Goal: Communication & Community: Answer question/provide support

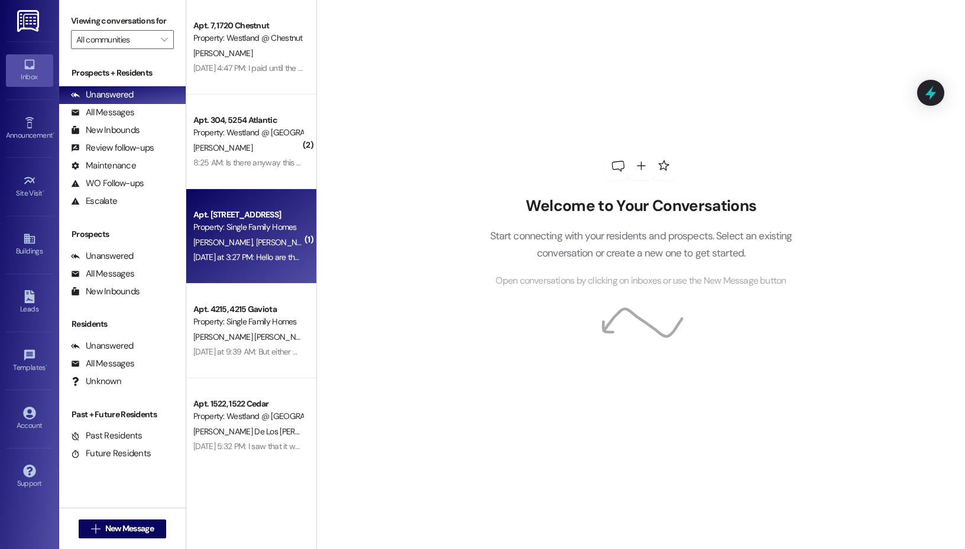
click at [256, 242] on span "[PERSON_NAME]" at bounding box center [285, 242] width 59 height 11
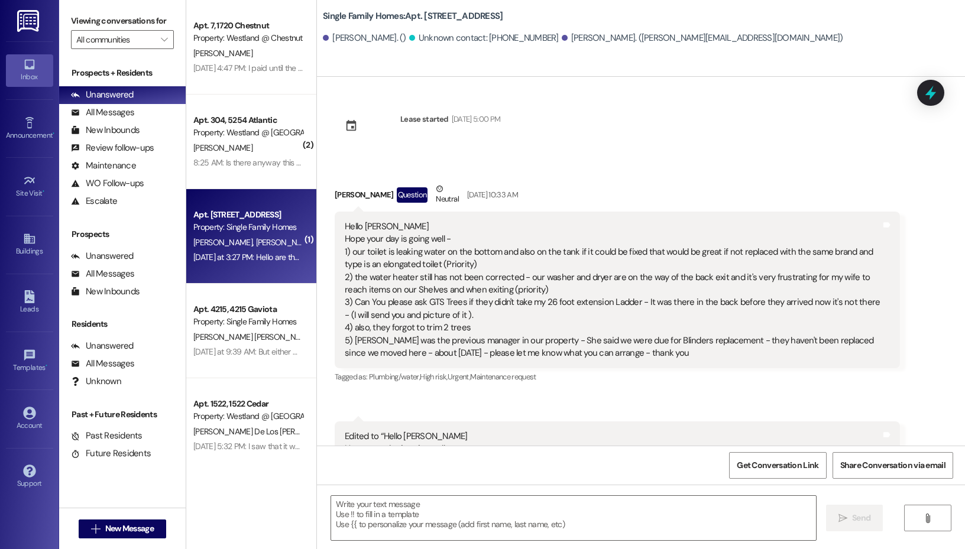
scroll to position [18628, 0]
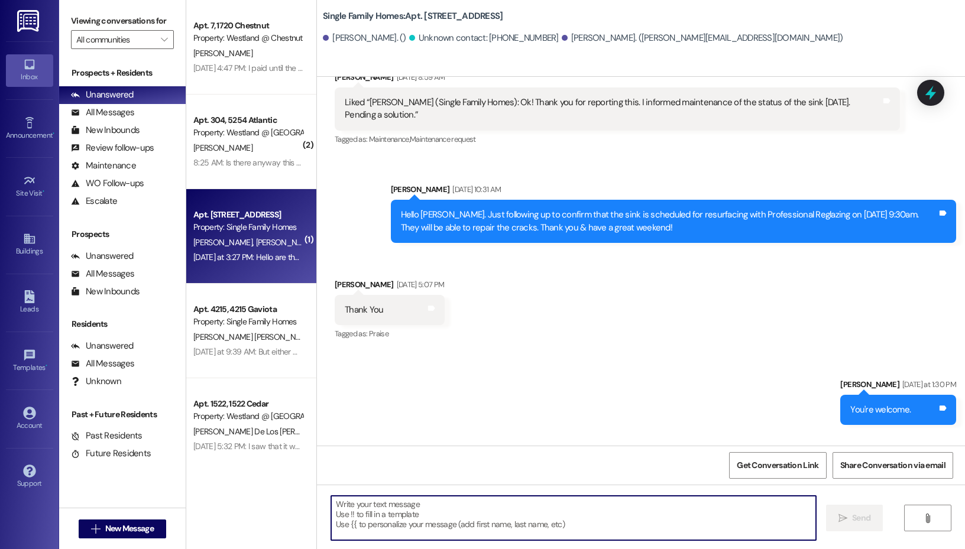
click at [414, 514] on textarea at bounding box center [573, 518] width 485 height 44
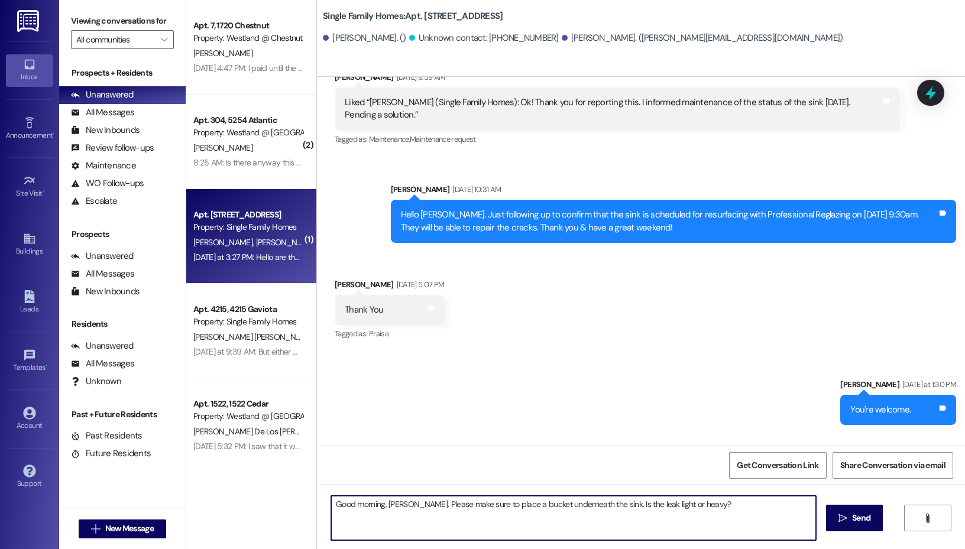
type textarea "Good morning, [PERSON_NAME]. Please make sure to place a bucket underneath the …"
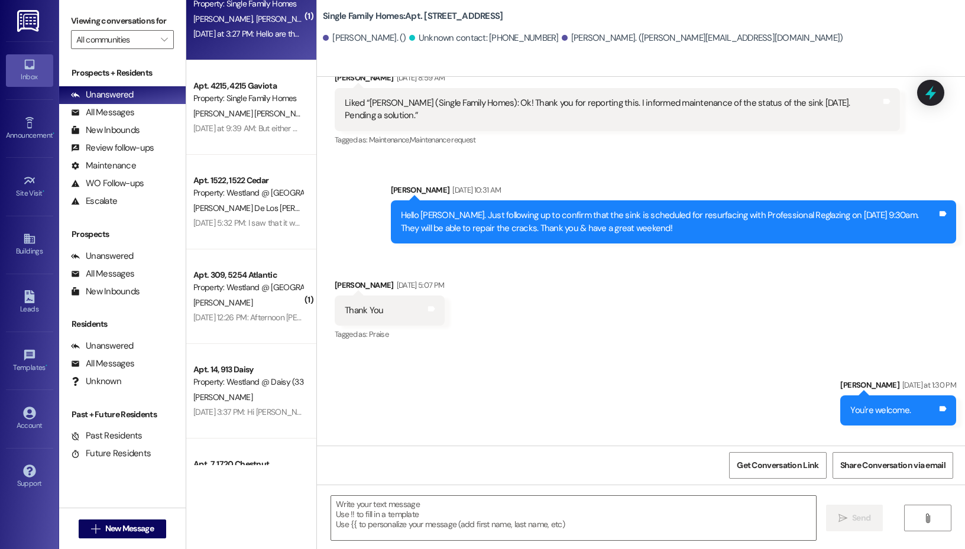
scroll to position [226, 0]
click at [155, 43] on button "" at bounding box center [164, 39] width 19 height 19
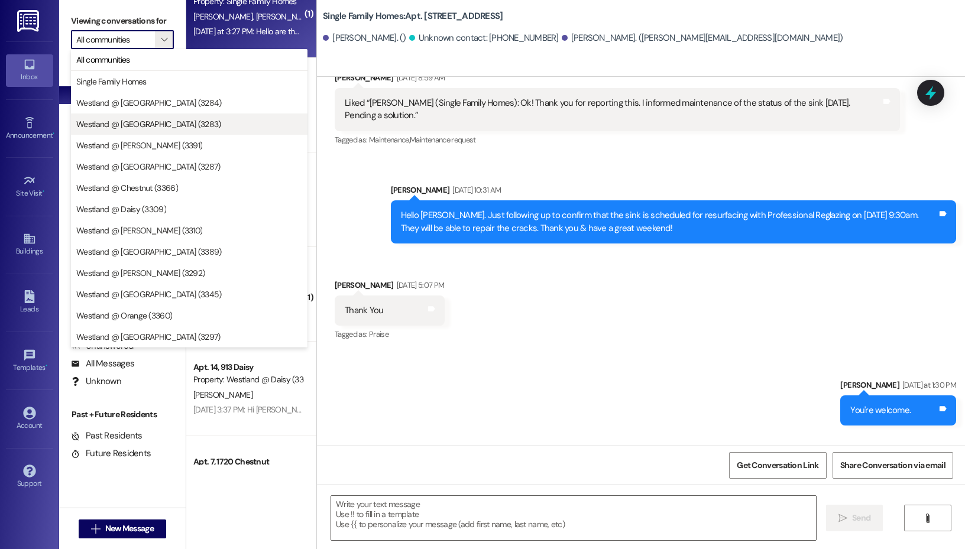
click at [156, 129] on span "Westland @ [GEOGRAPHIC_DATA] (3283)" at bounding box center [148, 124] width 145 height 12
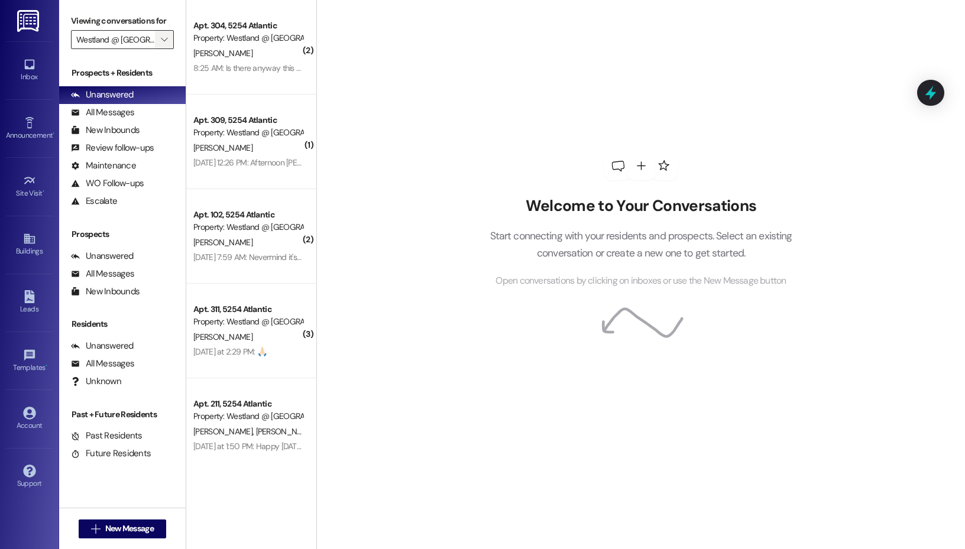
click at [158, 44] on span "" at bounding box center [163, 39] width 11 height 19
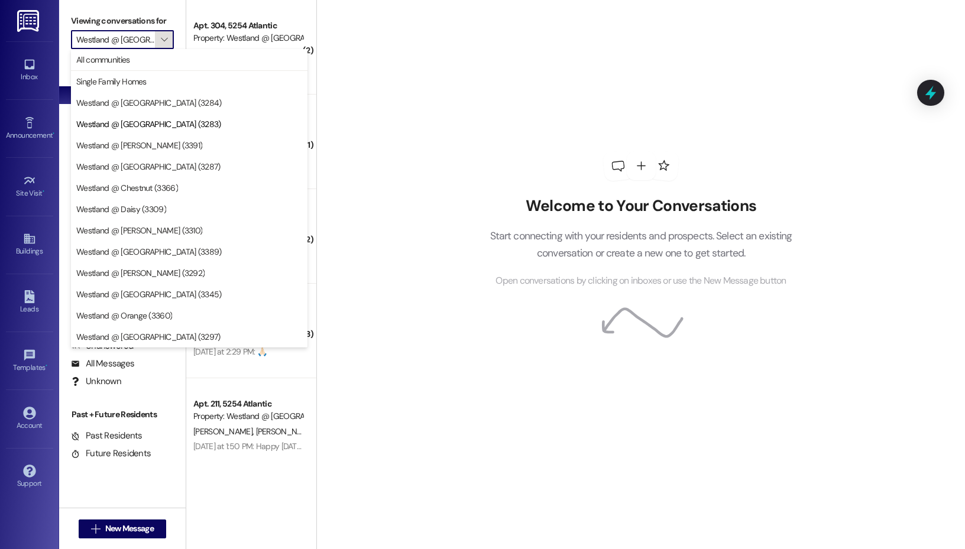
scroll to position [0, 17]
click at [158, 71] on button "Single Family Homes" at bounding box center [189, 81] width 237 height 21
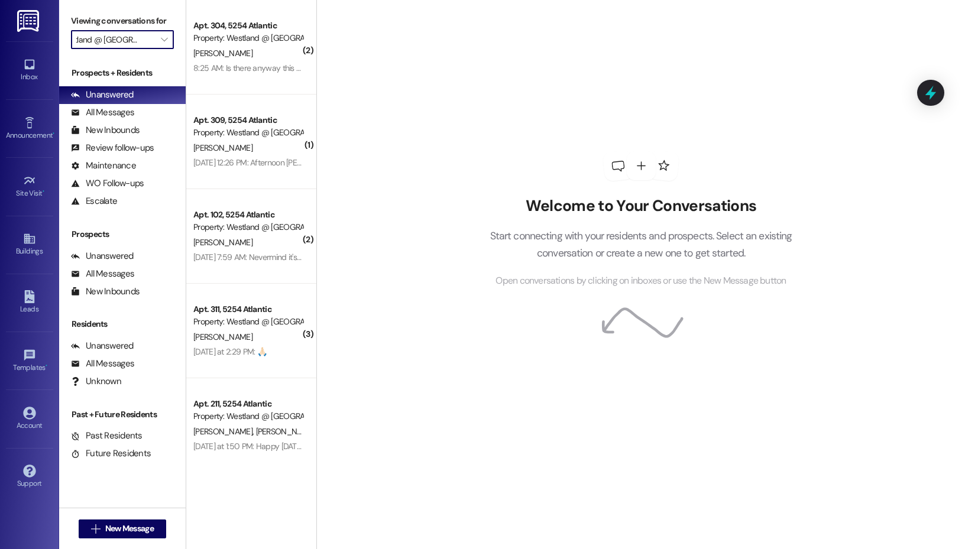
type input "Single Family Homes"
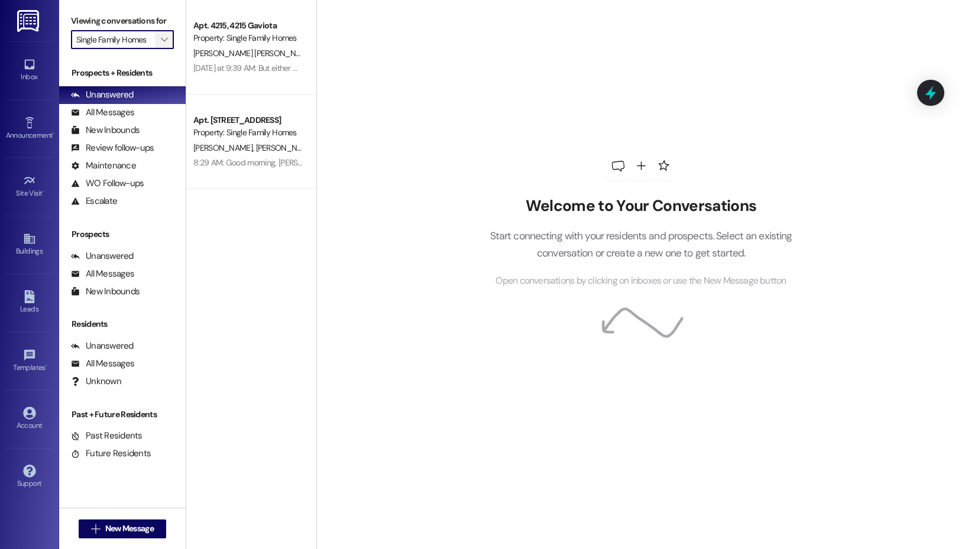
click at [166, 46] on span "" at bounding box center [163, 39] width 11 height 19
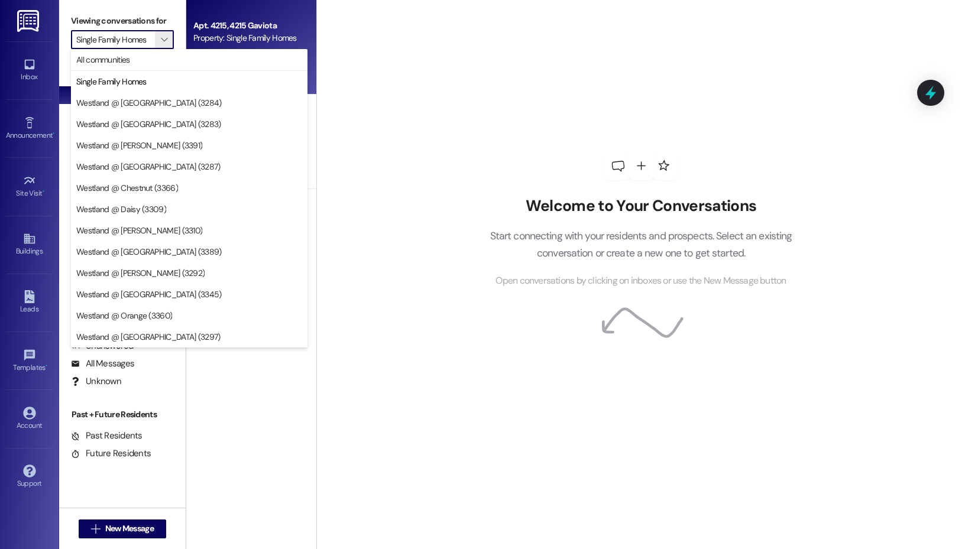
click at [235, 33] on div "Property: Single Family Homes" at bounding box center [247, 38] width 109 height 12
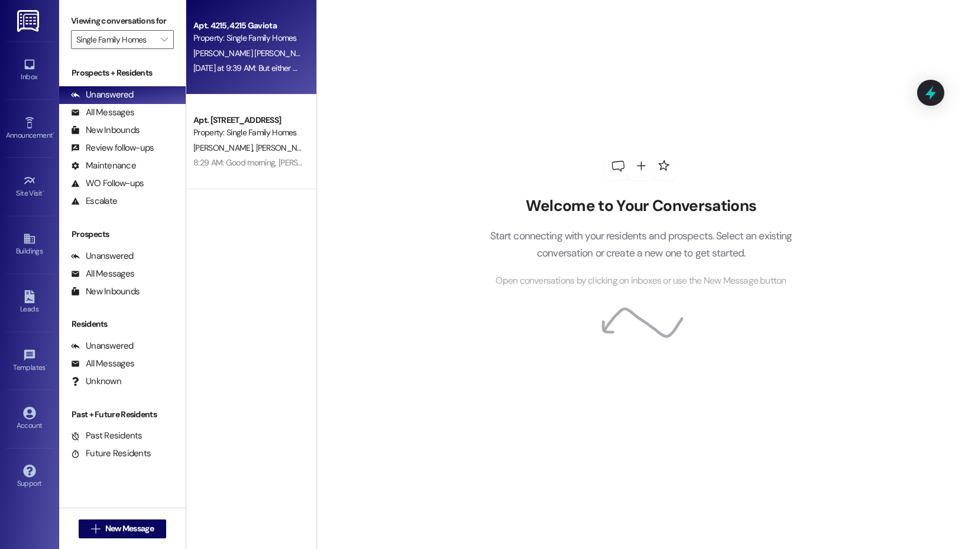
click at [260, 63] on div "[DATE] at 9:39 AM: But either way, if it wasn't paid on the first I get reminde…" at bounding box center [695, 68] width 1005 height 11
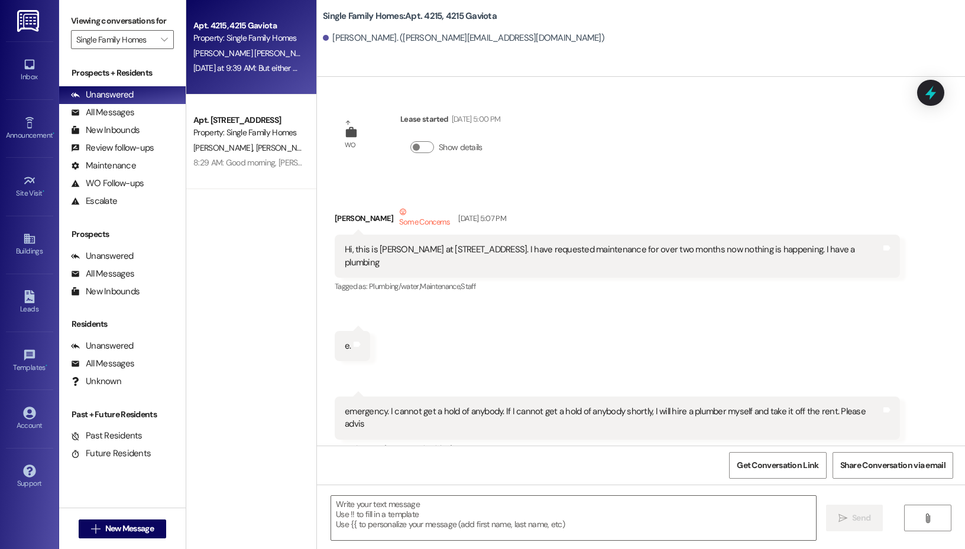
scroll to position [34892, 0]
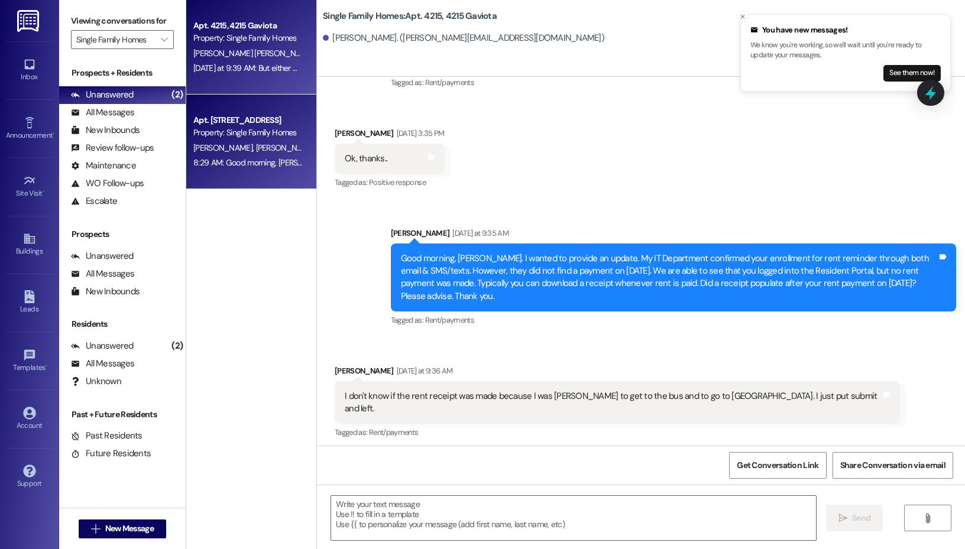
click at [271, 124] on div "Apt. [STREET_ADDRESS]" at bounding box center [247, 120] width 109 height 12
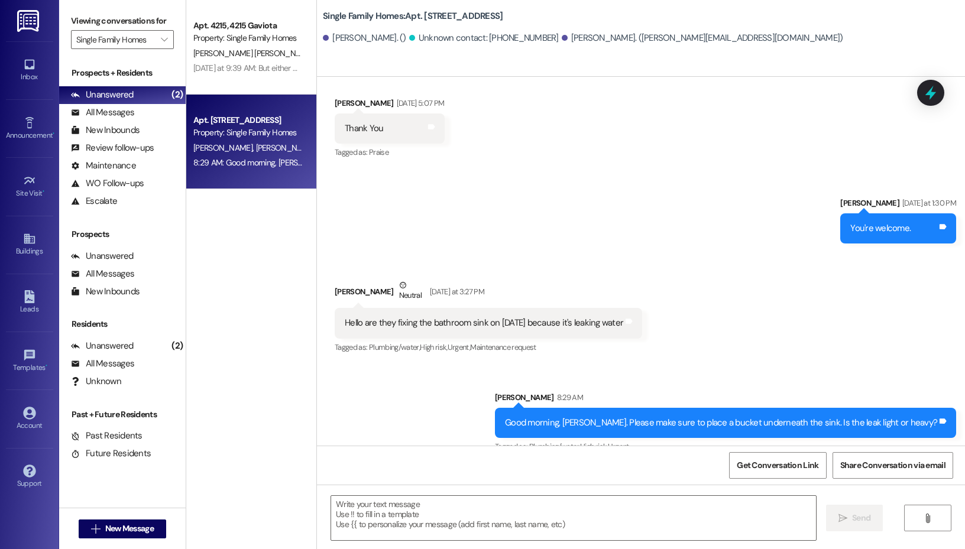
scroll to position [18810, 0]
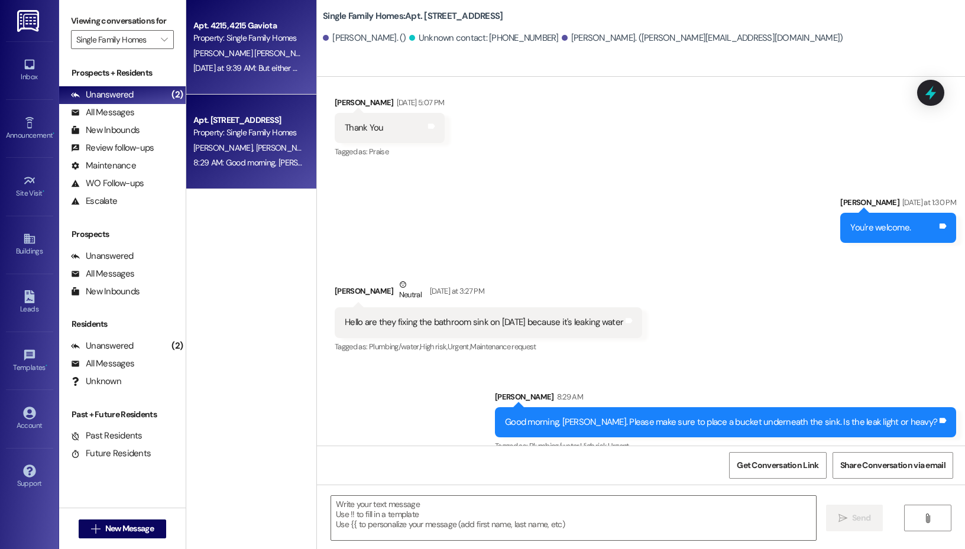
click at [222, 63] on div "[DATE] at 9:39 AM: But either way, if it wasn't paid on the first I get reminde…" at bounding box center [695, 68] width 1005 height 11
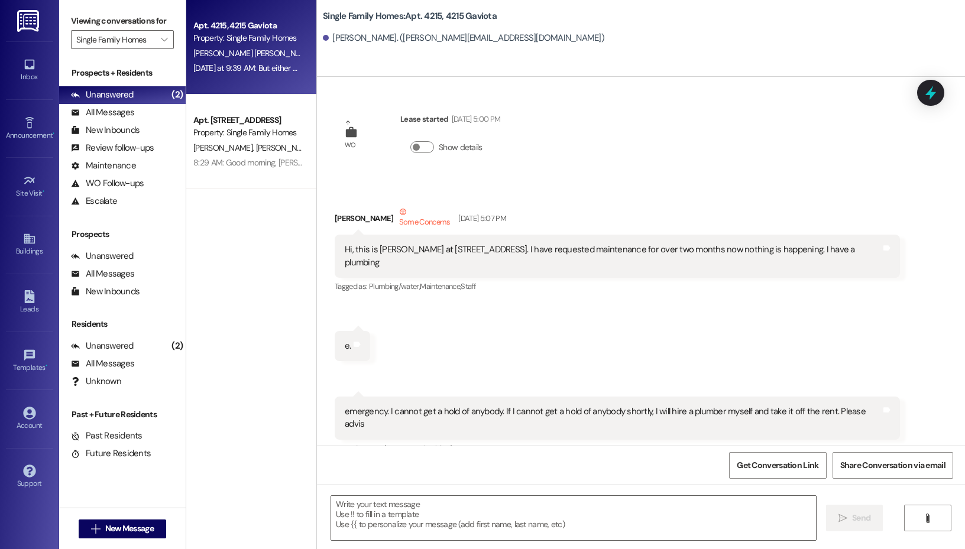
scroll to position [34892, 0]
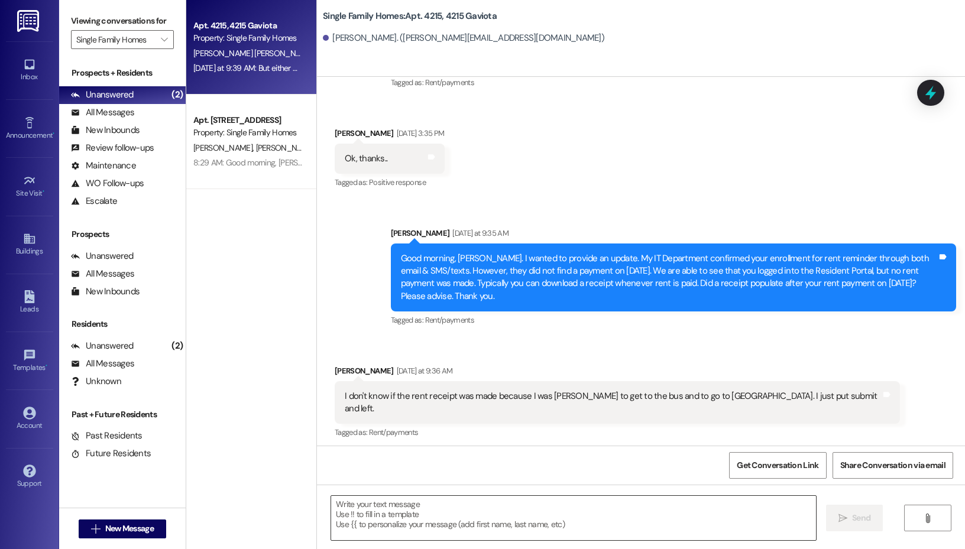
click at [491, 527] on textarea at bounding box center [573, 518] width 485 height 44
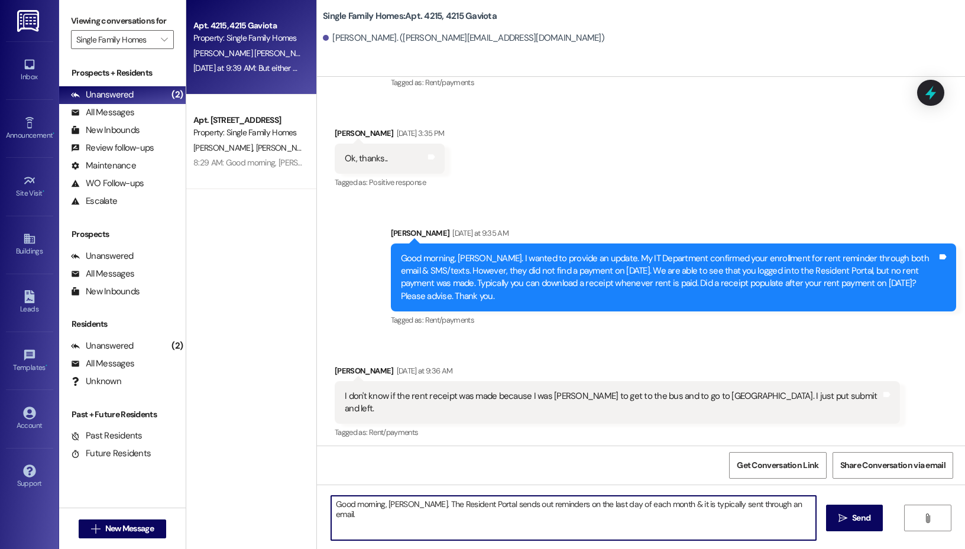
click at [791, 504] on textarea "Good morning, [PERSON_NAME]. The Resident Portal sends out reminders on the las…" at bounding box center [573, 518] width 485 height 44
click at [409, 505] on textarea "Good morning, [PERSON_NAME]. The Resident Portal sends out reminders on the las…" at bounding box center [573, 518] width 485 height 44
click at [571, 516] on textarea "Good morning, [PERSON_NAME]. I understand. The Resident Portal sends out remind…" at bounding box center [573, 518] width 485 height 44
drag, startPoint x: 404, startPoint y: 518, endPoint x: 329, endPoint y: 519, distance: 75.7
click at [329, 519] on div "Good morning, [PERSON_NAME]. I understand. The Resident Portal sends out remind…" at bounding box center [568, 519] width 486 height 46
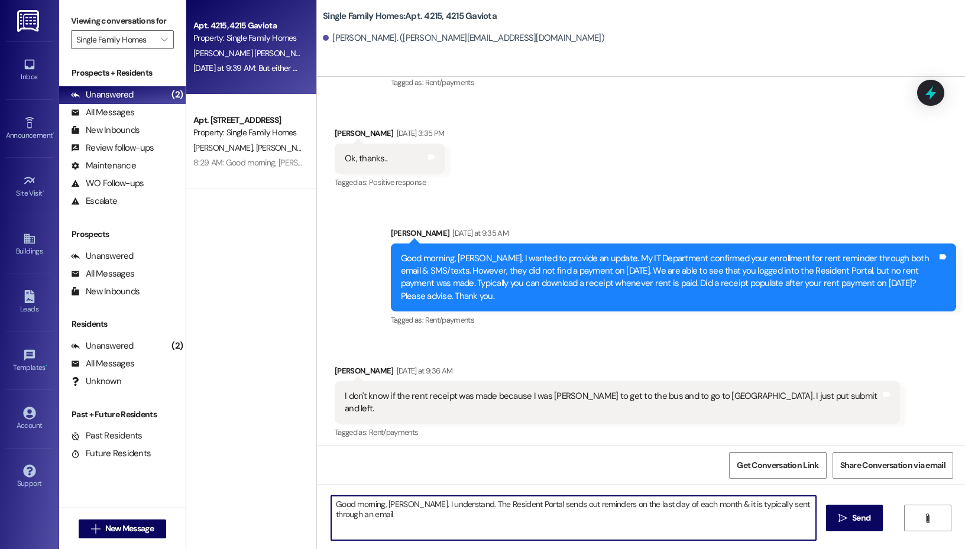
click at [392, 516] on textarea "Good morning, [PERSON_NAME]. I understand. The Resident Portal sends out remind…" at bounding box center [573, 518] width 485 height 44
drag, startPoint x: 400, startPoint y: 513, endPoint x: 714, endPoint y: 507, distance: 314.7
click at [714, 507] on textarea "Good morning, [PERSON_NAME]. I understand. The Resident Portal sends out remind…" at bounding box center [573, 518] width 485 height 44
click at [716, 510] on textarea "Good morning, [PERSON_NAME]. I understand. The Resident Portal sends out remind…" at bounding box center [573, 518] width 485 height 44
click at [714, 507] on textarea "Good morning, [PERSON_NAME]. I understand. The Resident Portal sends out remind…" at bounding box center [573, 518] width 485 height 44
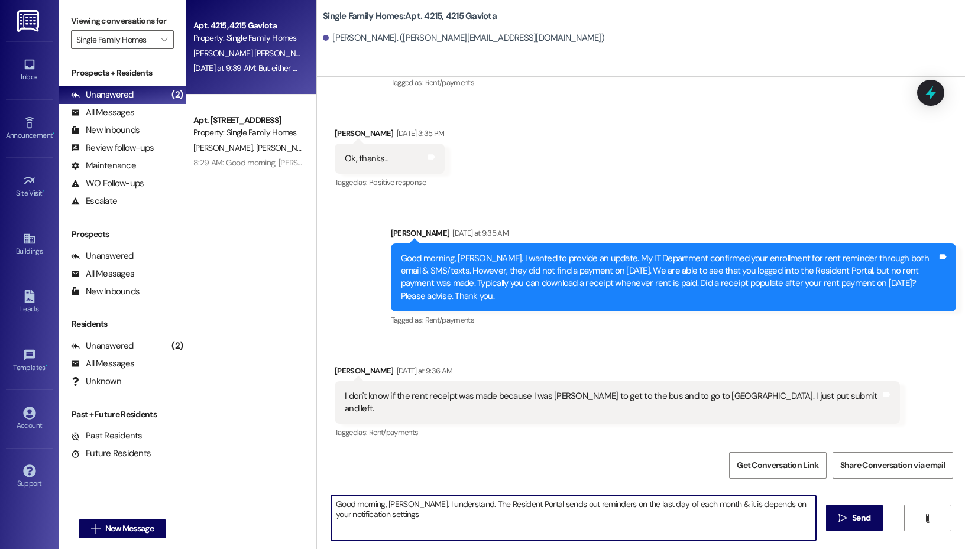
click at [752, 500] on textarea "Good morning, [PERSON_NAME]. I understand. The Resident Portal sends out remind…" at bounding box center [573, 518] width 485 height 44
click at [487, 515] on textarea "Good morning, [PERSON_NAME]. I understand. The Resident Portal sends out remind…" at bounding box center [573, 518] width 485 height 44
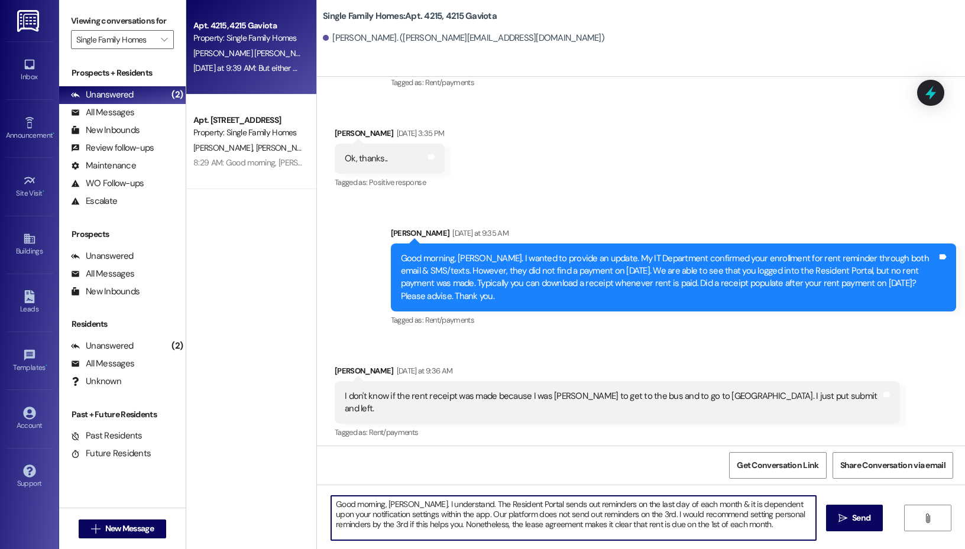
drag, startPoint x: 746, startPoint y: 527, endPoint x: 331, endPoint y: 495, distance: 416.4
click at [331, 496] on div "Good morning, [PERSON_NAME]. I understand. The Resident Portal sends out remind…" at bounding box center [574, 519] width 486 height 46
click at [568, 516] on textarea "Good morning, [PERSON_NAME]. I understand. The Resident Portal sends out remind…" at bounding box center [573, 518] width 485 height 44
click at [703, 524] on textarea "Good morning, [PERSON_NAME]. I understand. The Resident Portal sends out remind…" at bounding box center [573, 518] width 485 height 44
drag, startPoint x: 743, startPoint y: 526, endPoint x: 409, endPoint y: 510, distance: 334.5
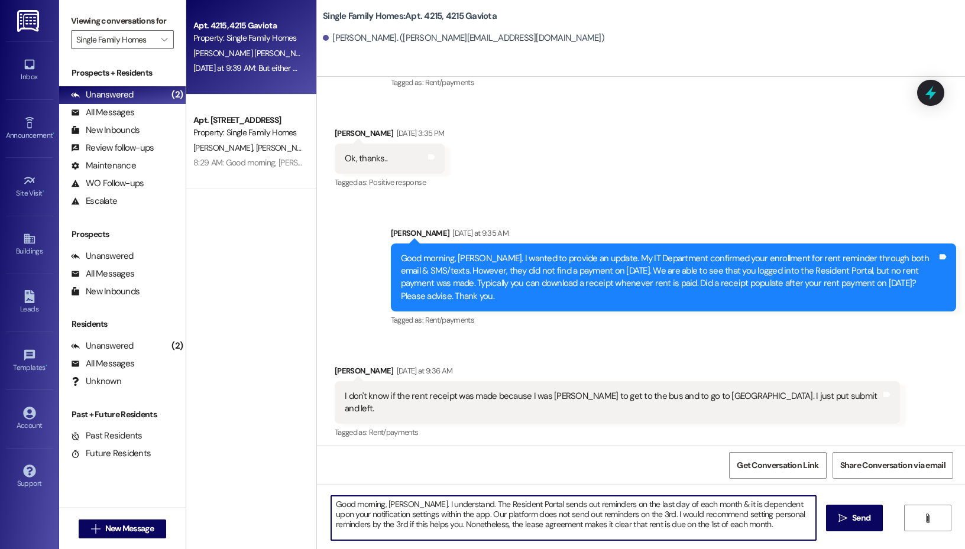
click at [409, 510] on textarea "Good morning, [PERSON_NAME]. I understand. The Resident Portal sends out remind…" at bounding box center [573, 518] width 485 height 44
paste textarea "Thank you for reaching out. I completely understand how easy it can be to miss …"
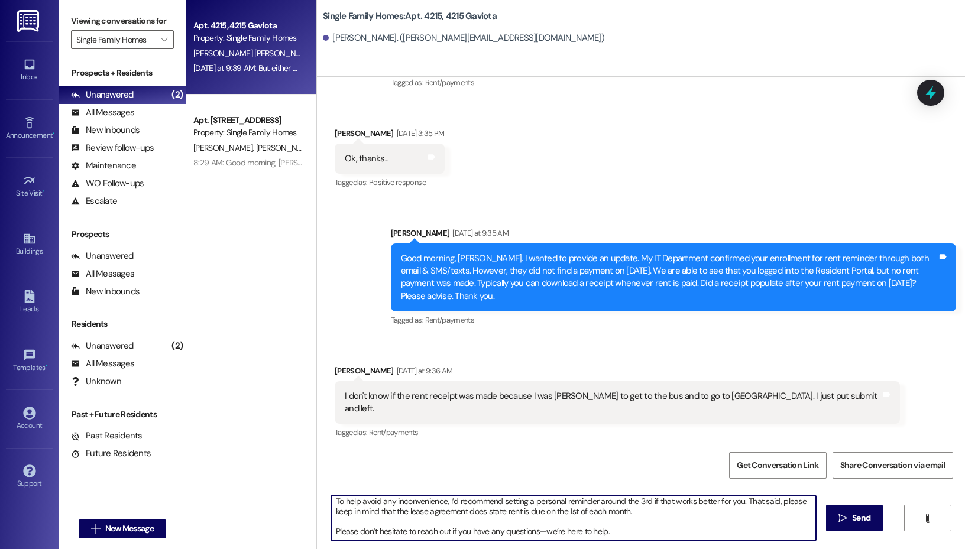
scroll to position [37, 0]
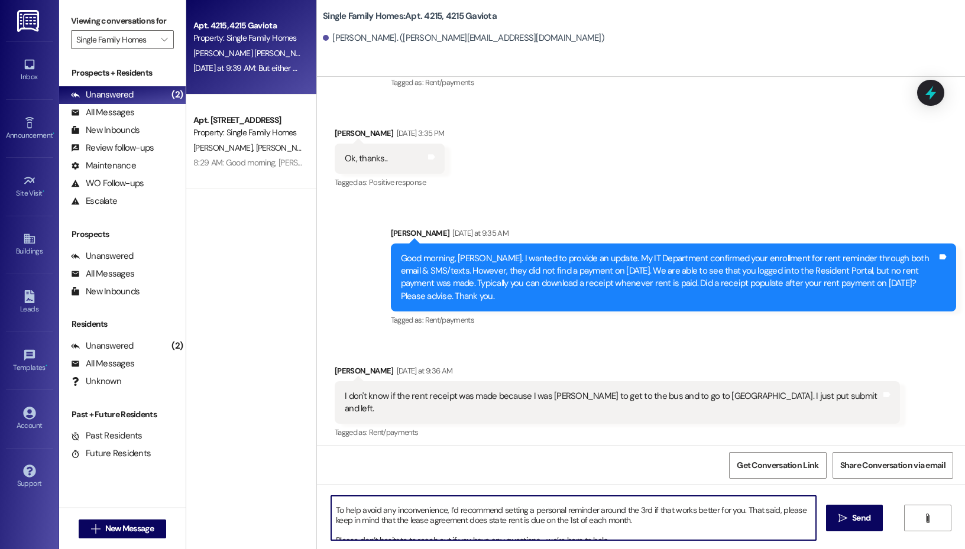
click at [535, 509] on textarea "Good morning, [PERSON_NAME]. Thank you for reaching out. I completely understan…" at bounding box center [573, 518] width 485 height 44
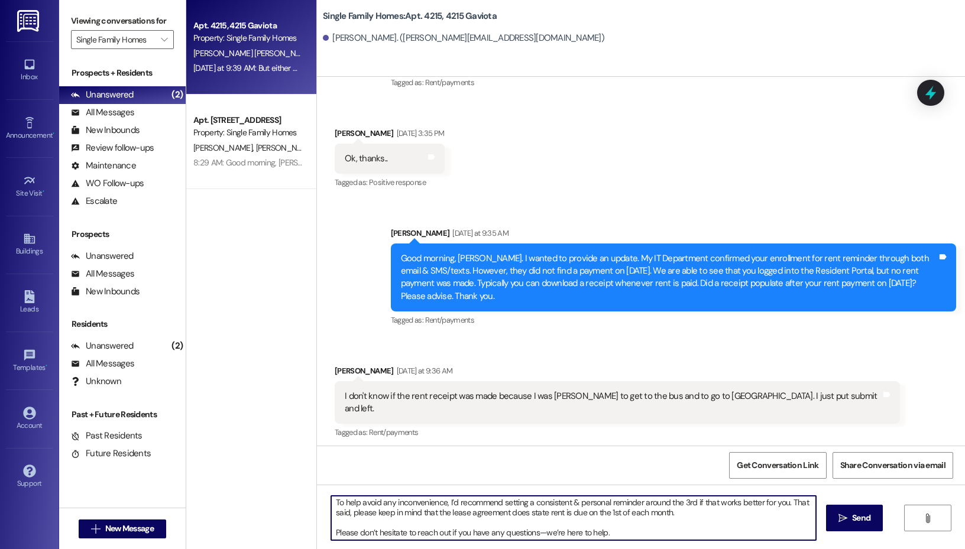
scroll to position [43, 0]
click at [655, 527] on textarea "Good morning, [PERSON_NAME]. Thank you for reaching out. I completely understan…" at bounding box center [573, 518] width 485 height 44
type textarea "Good morning, [PERSON_NAME]. Thank you for reaching out. I completely understan…"
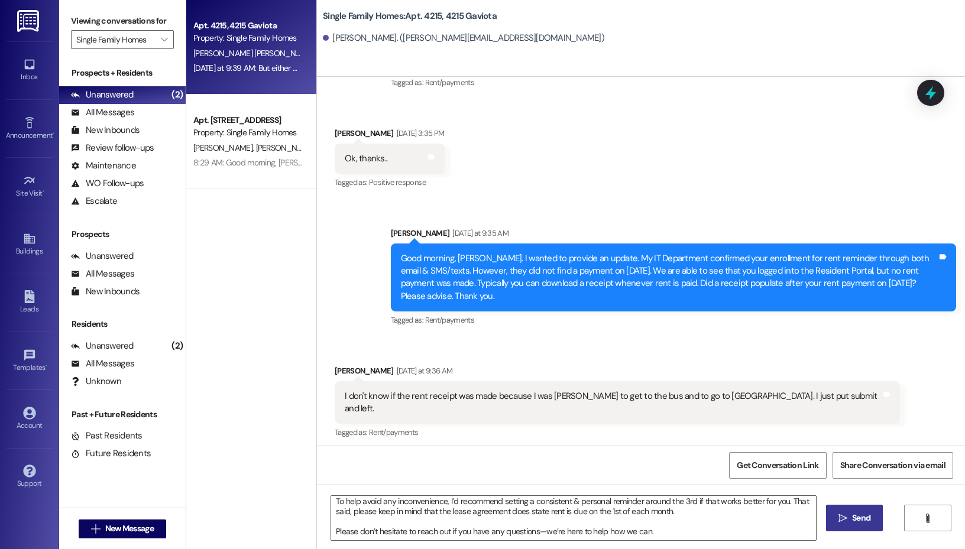
click at [862, 525] on span "Send" at bounding box center [861, 518] width 18 height 12
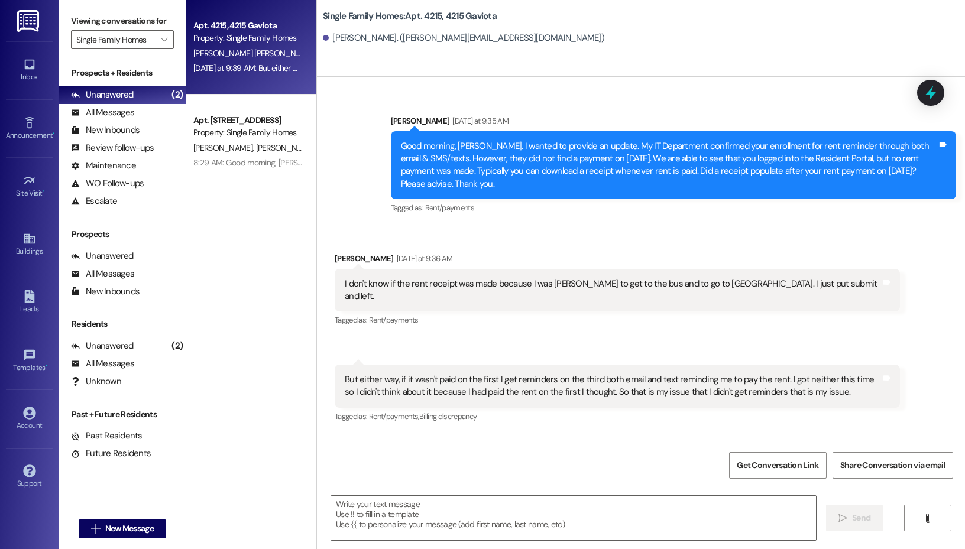
scroll to position [35063, 0]
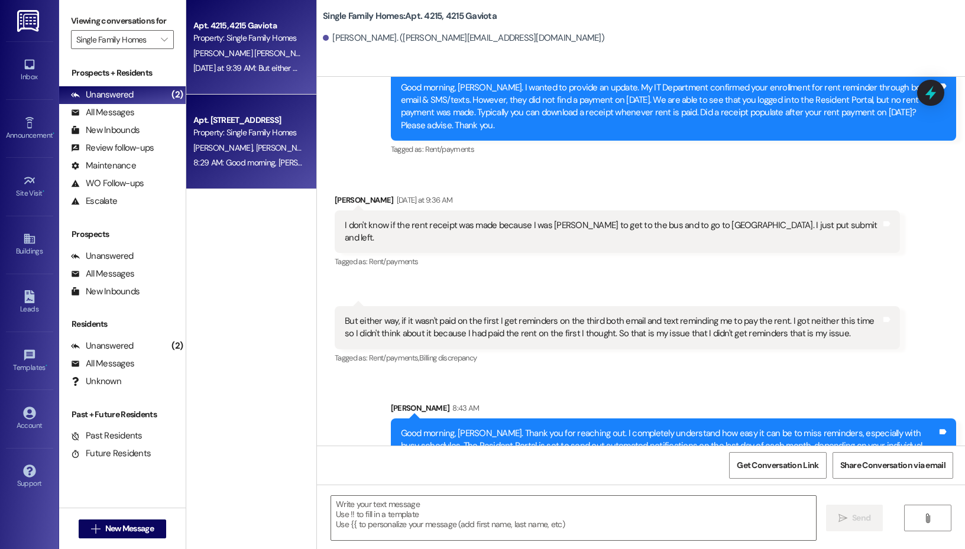
click at [230, 139] on div "Property: Single Family Homes" at bounding box center [247, 133] width 109 height 12
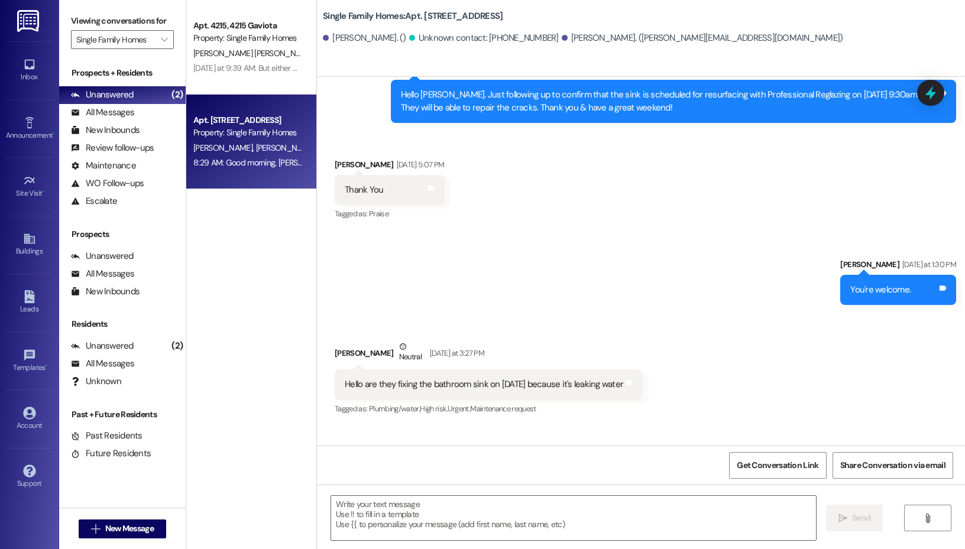
scroll to position [18748, 0]
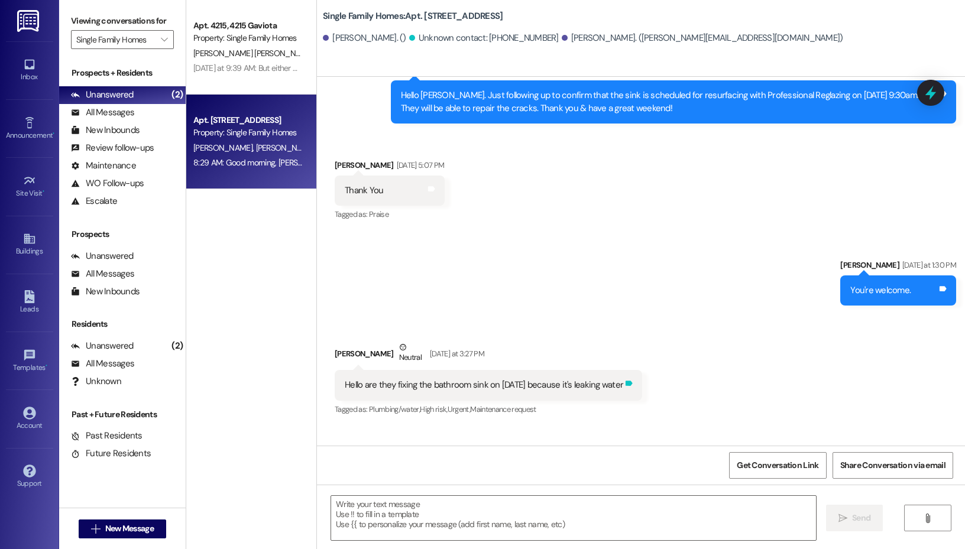
click at [624, 379] on div "Tags and notes" at bounding box center [628, 385] width 9 height 12
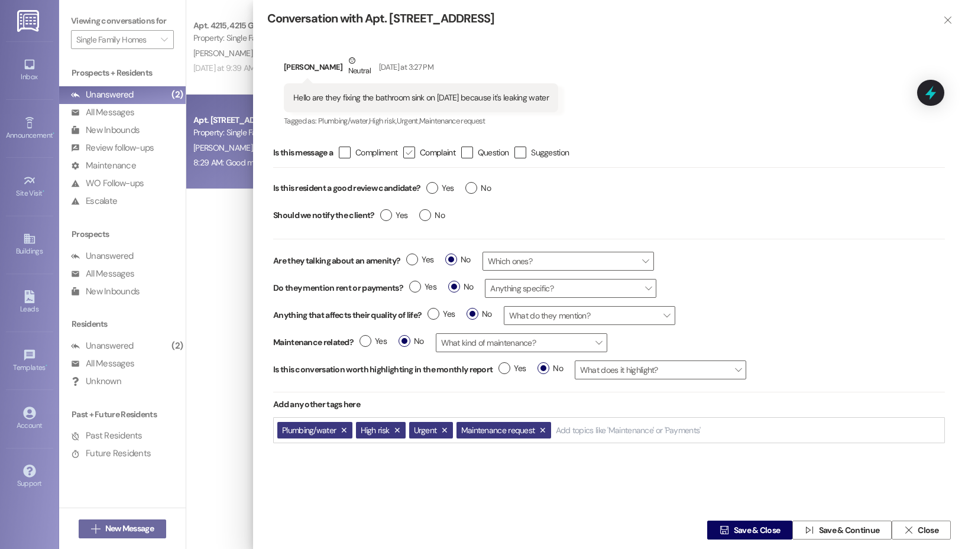
click at [407, 154] on div "" at bounding box center [409, 153] width 12 height 12
click at [405, 154] on input " Complaint" at bounding box center [401, 153] width 8 height 8
checkbox input "true"
click at [472, 186] on label "No" at bounding box center [477, 188] width 25 height 12
click at [472, 186] on input "No" at bounding box center [477, 189] width 25 height 15
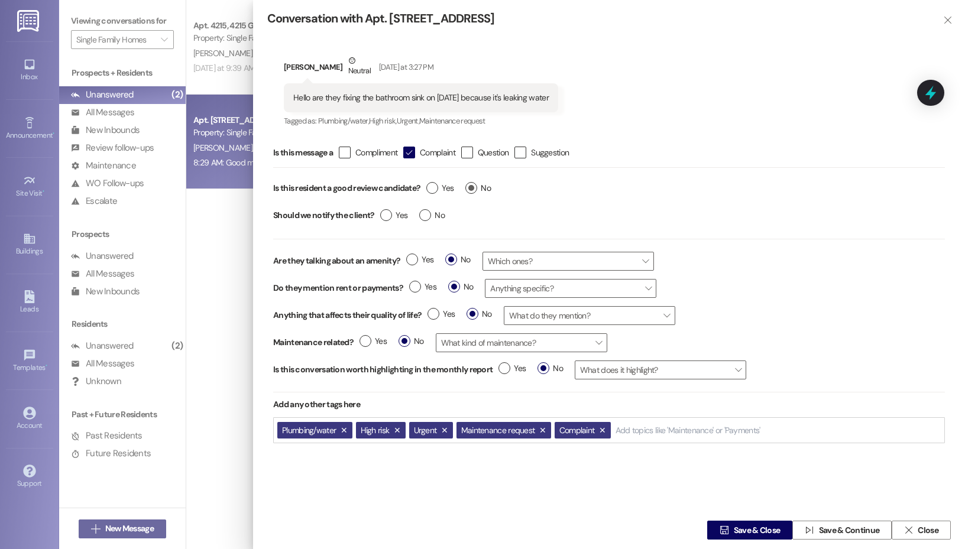
radio input "true"
click at [423, 217] on label "No" at bounding box center [431, 215] width 25 height 12
click at [423, 217] on input "No" at bounding box center [431, 216] width 25 height 15
radio input "true"
click at [565, 256] on span "Which ones?" at bounding box center [568, 261] width 171 height 19
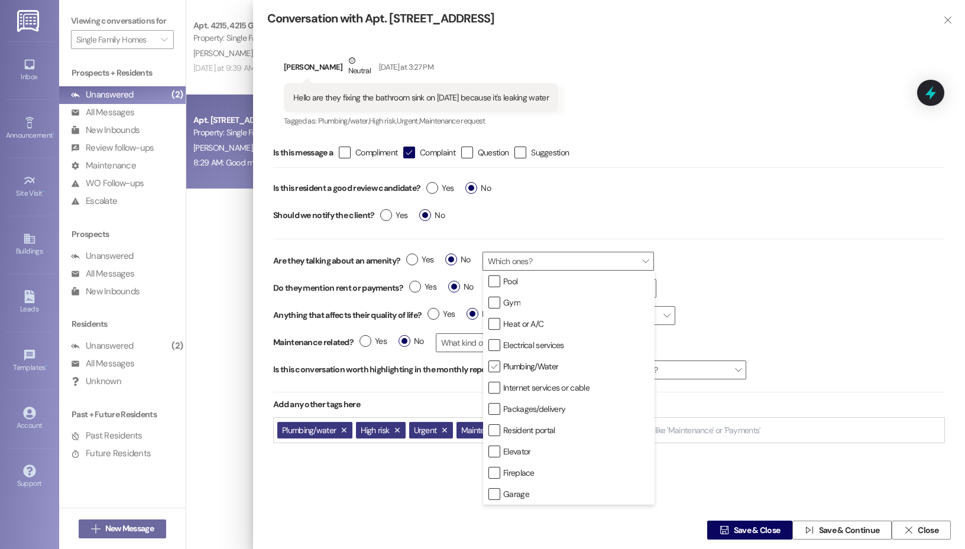
click at [498, 369] on icon "" at bounding box center [494, 367] width 8 height 12
click at [491, 369] on input " Plumbing/Water" at bounding box center [488, 367] width 8 height 8
checkbox input "false"
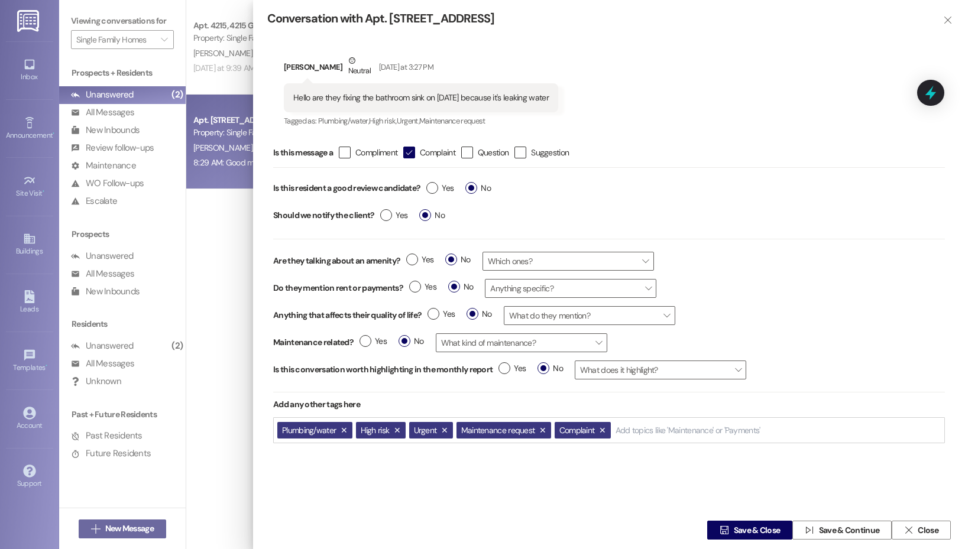
click at [714, 271] on div "Are they talking about an amenity? Yes No Which ones? " at bounding box center [609, 261] width 672 height 27
click at [415, 262] on label "Yes" at bounding box center [419, 260] width 27 height 12
click at [415, 262] on input "Yes" at bounding box center [419, 261] width 27 height 15
radio input "true"
click at [530, 260] on span "Which ones?" at bounding box center [568, 261] width 171 height 19
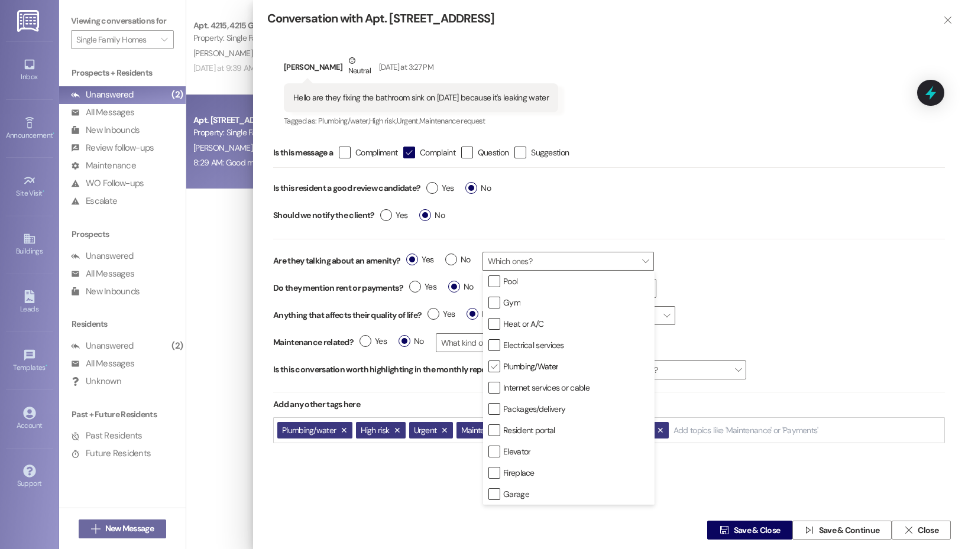
click at [493, 370] on icon "" at bounding box center [494, 367] width 8 height 12
click at [491, 370] on input " Plumbing/Water" at bounding box center [488, 367] width 8 height 8
checkbox input "false"
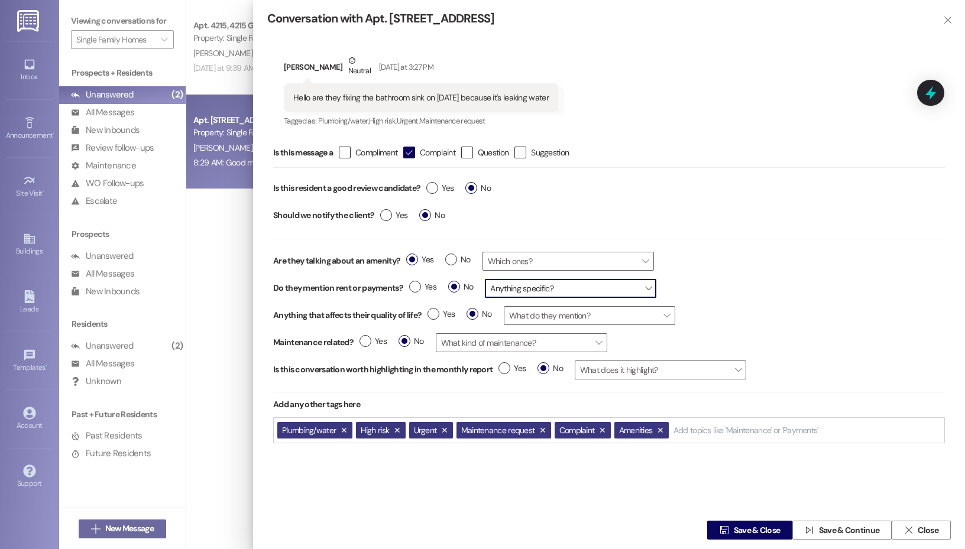
click at [539, 286] on span "Anything specific?" at bounding box center [570, 288] width 171 height 19
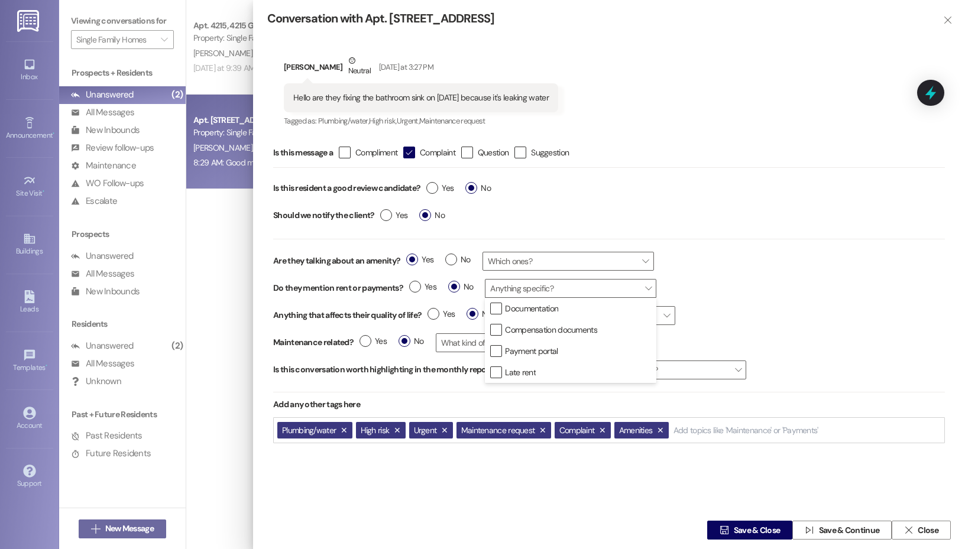
click at [859, 271] on div "Are they talking about an amenity? Yes No Which ones? " at bounding box center [609, 261] width 672 height 27
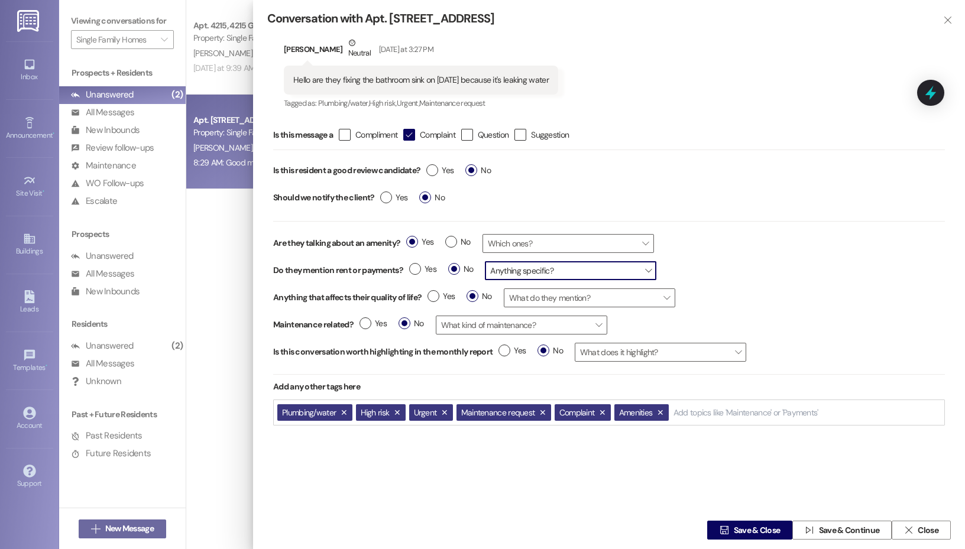
scroll to position [18, 0]
click at [360, 322] on label "Yes" at bounding box center [373, 323] width 27 height 12
click at [360, 322] on input "Yes" at bounding box center [373, 324] width 27 height 15
radio input "true"
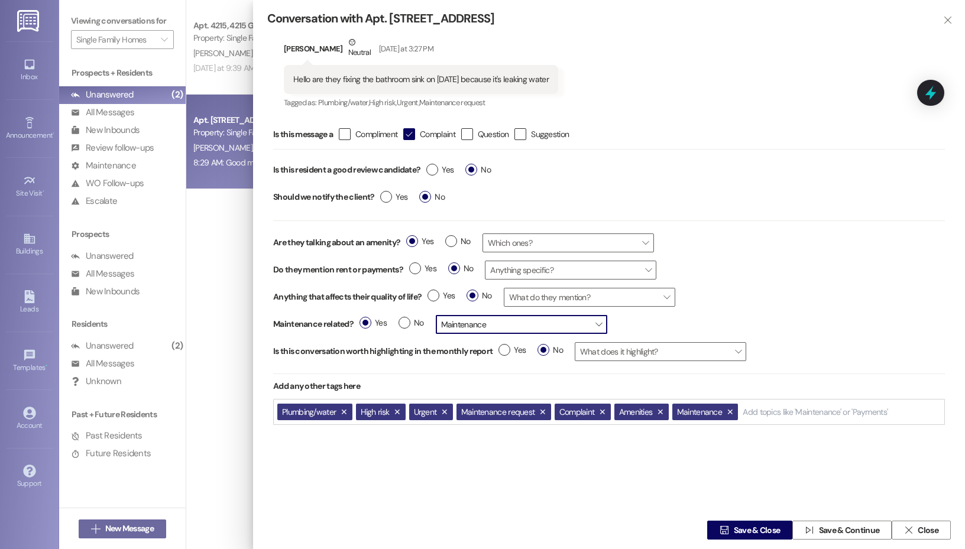
click at [498, 327] on span "Maintenance" at bounding box center [521, 324] width 171 height 19
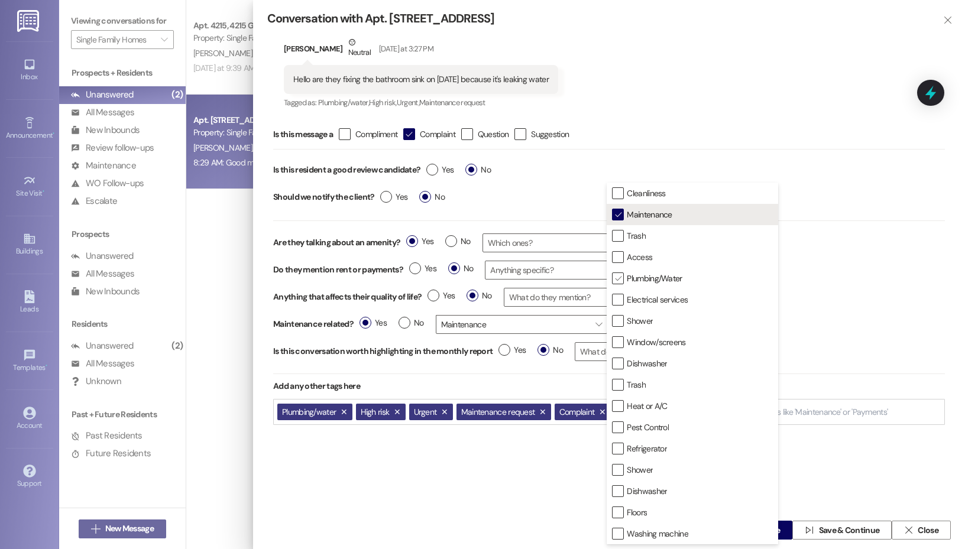
click at [619, 277] on icon "" at bounding box center [618, 279] width 8 height 12
click at [615, 277] on input " Plumbing/Water" at bounding box center [611, 279] width 8 height 8
checkbox input "false"
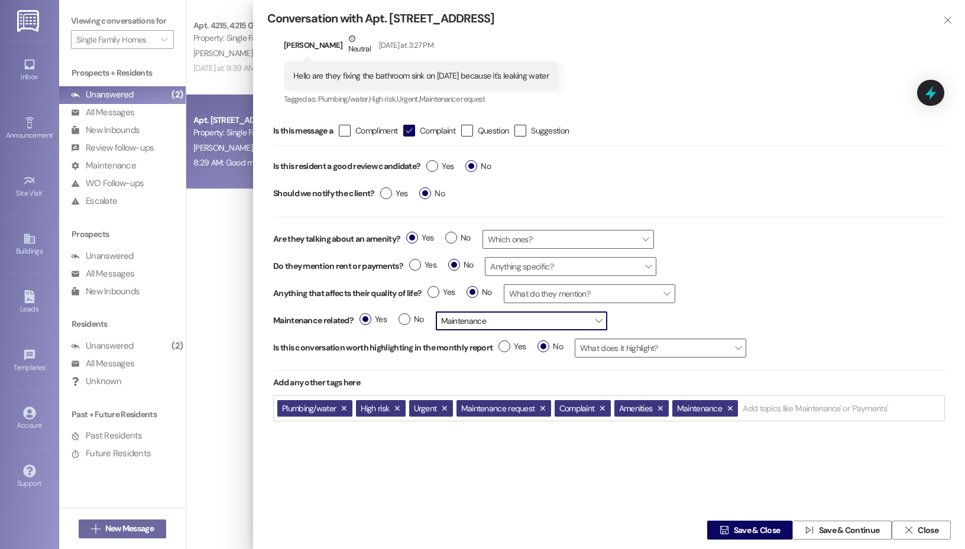
scroll to position [24, 0]
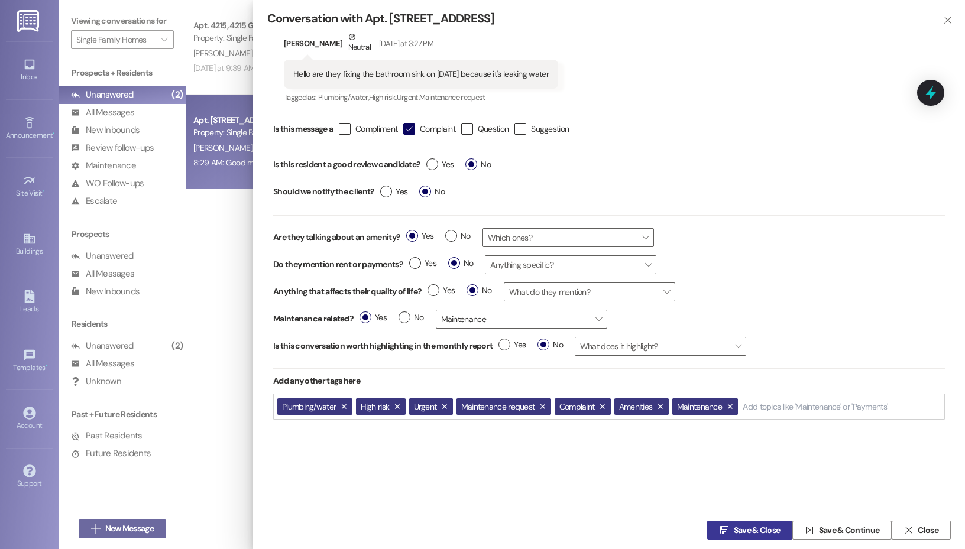
click at [769, 532] on span "Save & Close" at bounding box center [757, 531] width 47 height 12
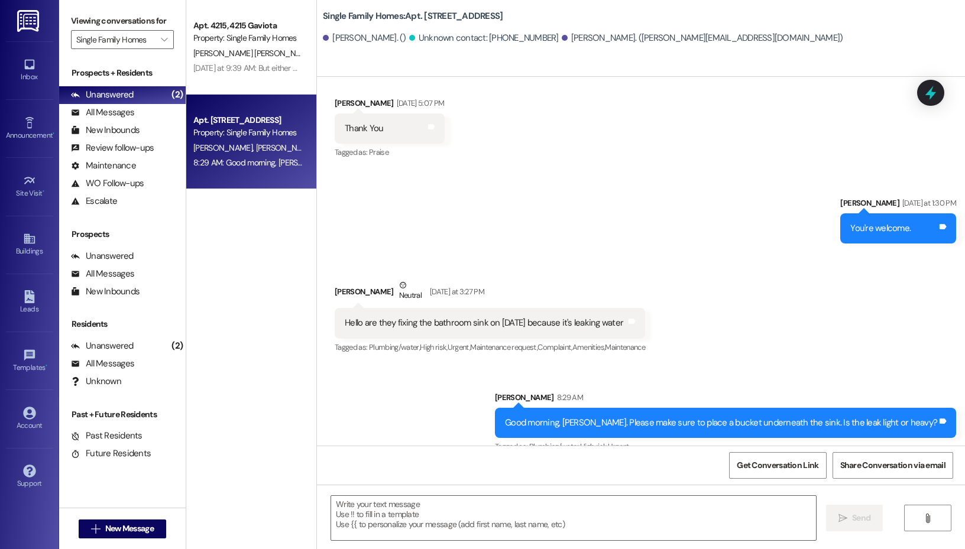
scroll to position [18810, 0]
click at [463, 519] on textarea at bounding box center [573, 518] width 485 height 44
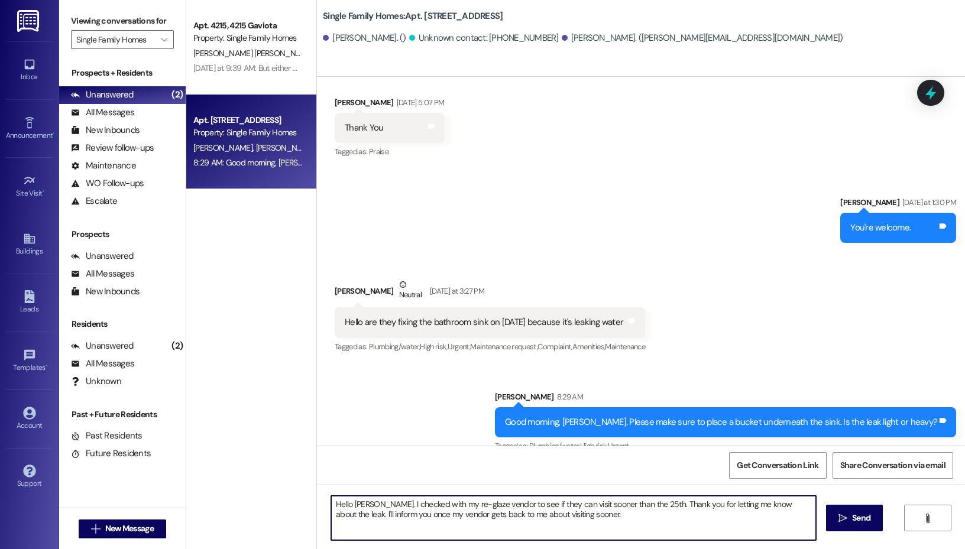
drag, startPoint x: 650, startPoint y: 504, endPoint x: 804, endPoint y: 506, distance: 153.8
click at [804, 506] on textarea "Hello [PERSON_NAME]. I checked with my re-glaze vendor to see if they can visit…" at bounding box center [573, 518] width 485 height 44
click at [376, 506] on textarea "Hello [PERSON_NAME]. I checked with my re-glaze vendor to see if they can visit…" at bounding box center [573, 518] width 485 height 44
paste textarea "Thank you for letting me know about the leak."
type textarea "Hello [PERSON_NAME]. Thank you for letting me know about the leak. I checked wi…"
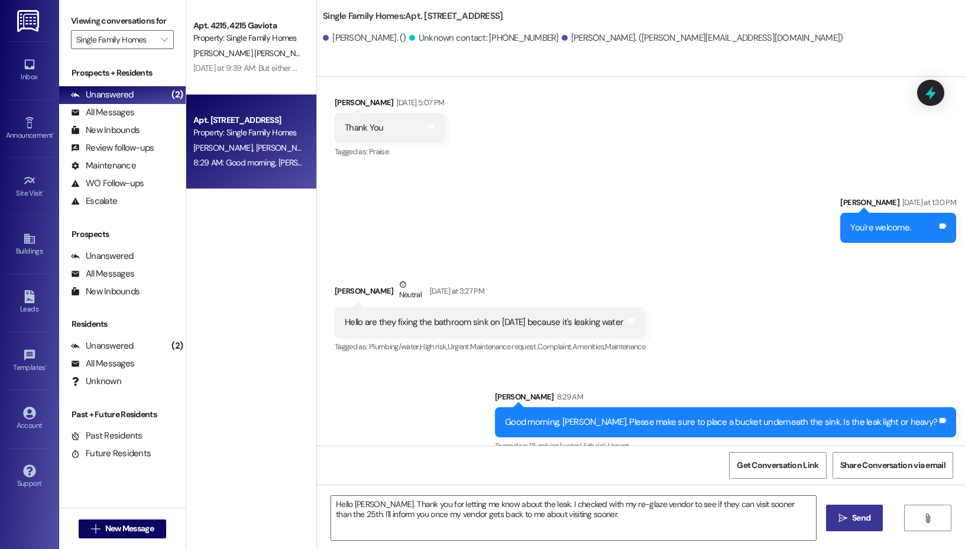
click at [843, 519] on icon "" at bounding box center [843, 518] width 9 height 9
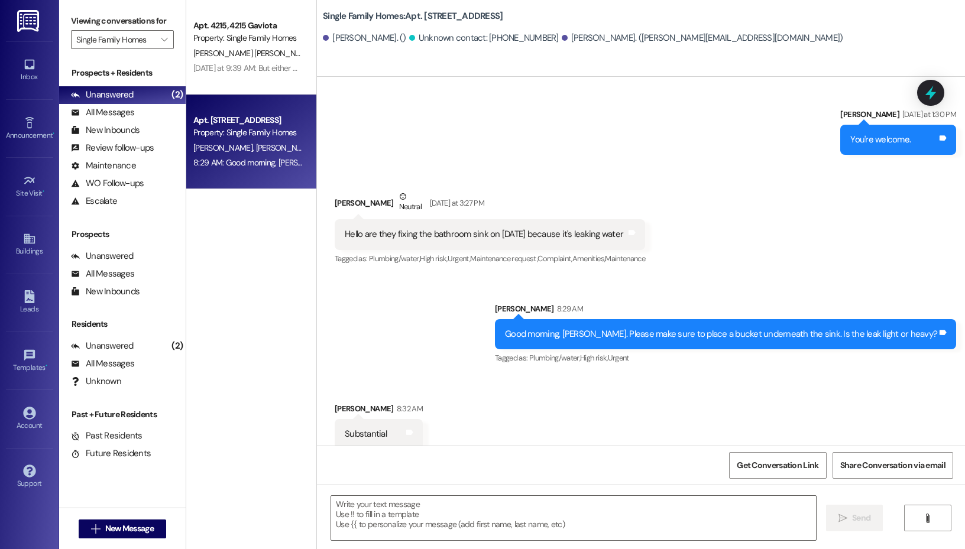
scroll to position [18905, 0]
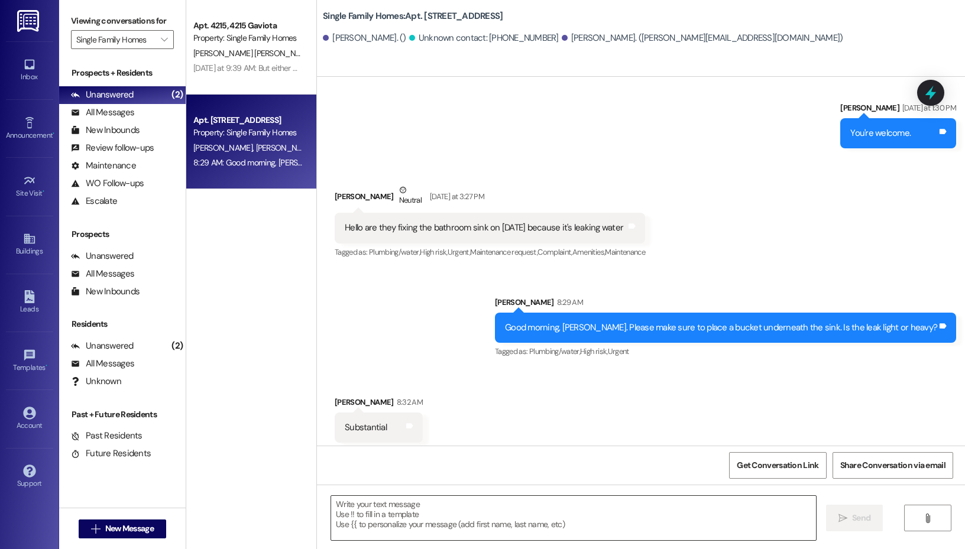
drag, startPoint x: 419, startPoint y: 490, endPoint x: 412, endPoint y: 499, distance: 11.3
click at [419, 490] on div " Send " at bounding box center [641, 529] width 648 height 89
click at [412, 500] on textarea at bounding box center [573, 518] width 485 height 44
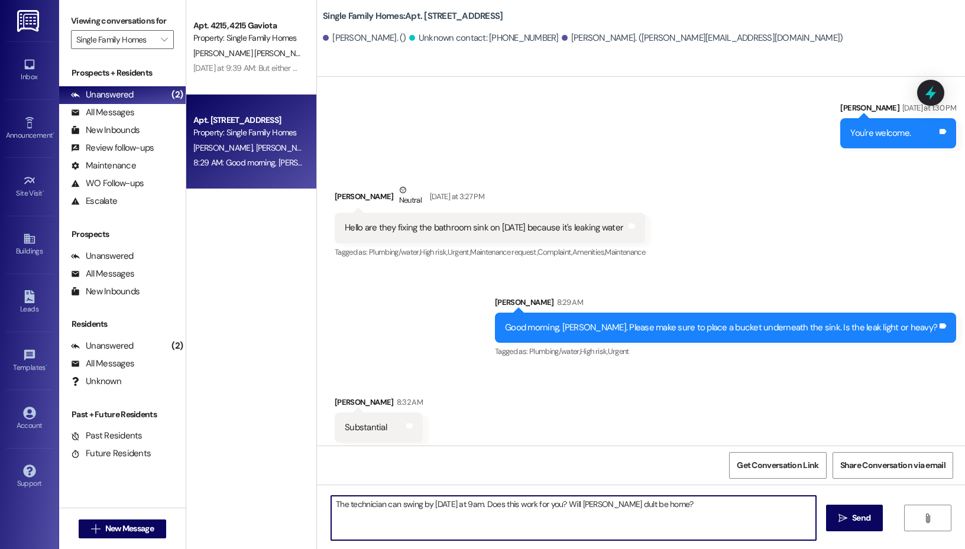
click at [610, 503] on textarea "The technician can swing by [DATE] at 9am. Does this work for you? Will [PERSON…" at bounding box center [573, 518] width 485 height 44
click at [732, 506] on textarea "The technician can swing by [DATE] at 9am. Does this work for you? Will an adul…" at bounding box center [573, 518] width 485 height 44
click at [334, 506] on textarea "The technician can swing by [DATE] at 9am. Does this work for you? Will an adul…" at bounding box center [573, 518] width 485 height 44
click at [731, 504] on textarea "Hello [PERSON_NAME]. The technician can swing by [DATE] at 9am. Does this work …" at bounding box center [573, 518] width 485 height 44
type textarea "Hello [PERSON_NAME]. The technician can swing by [DATE] at 9am. Does this work …"
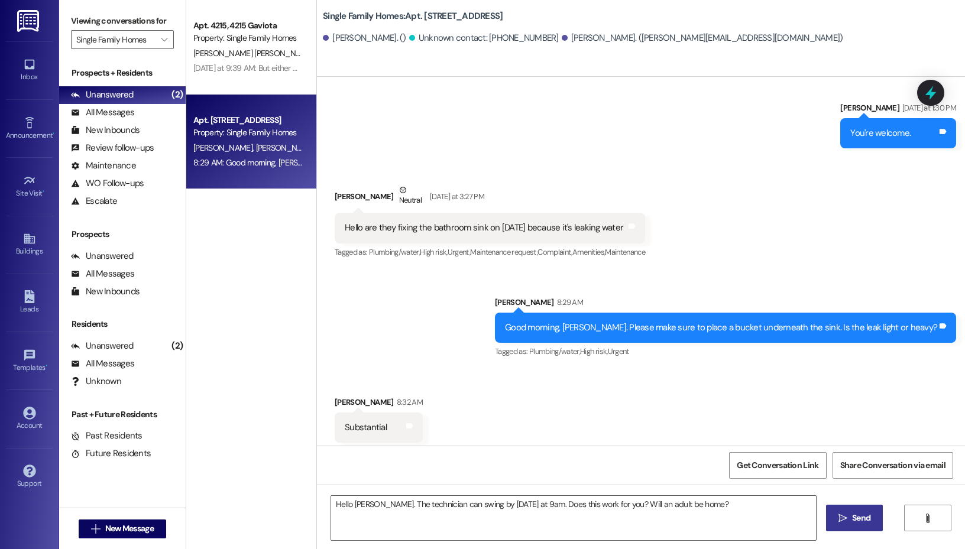
click at [847, 520] on span " Send" at bounding box center [854, 518] width 37 height 12
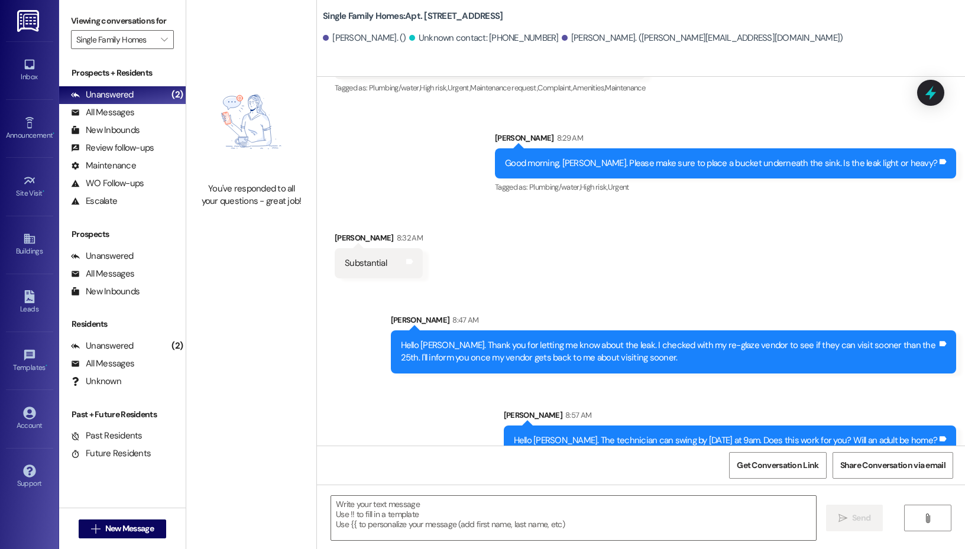
scroll to position [19070, 0]
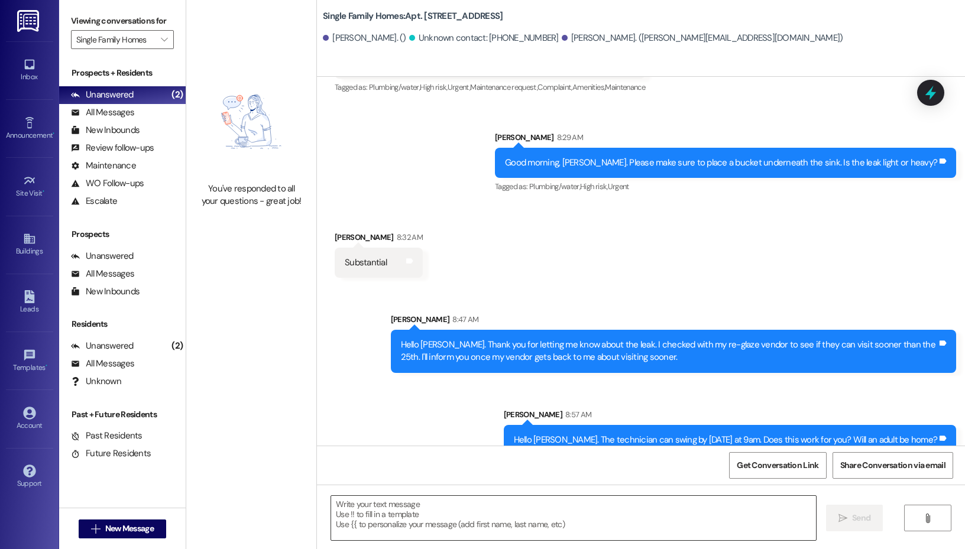
click at [422, 507] on textarea at bounding box center [573, 518] width 485 height 44
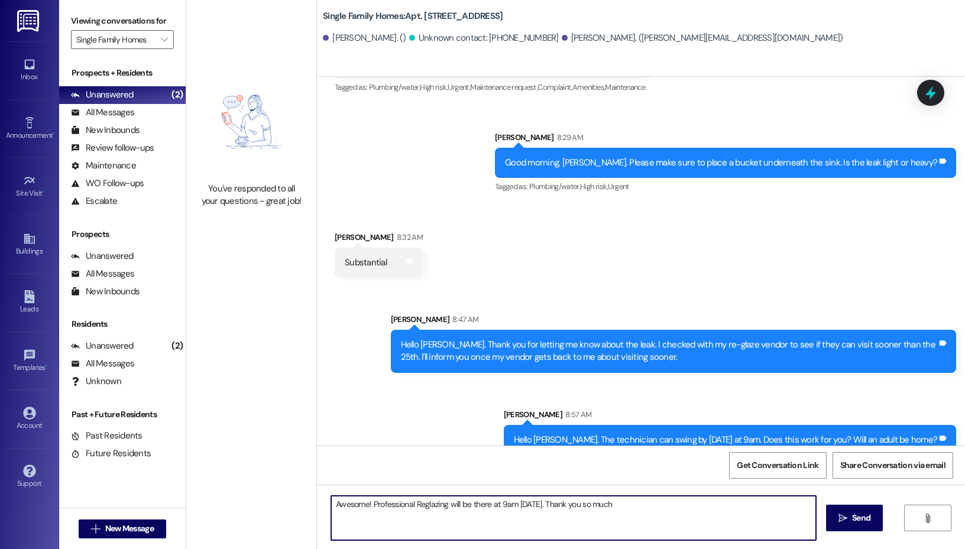
type textarea "Awesome! Professional Reglazing will be there at 9am [DATE]. Thank you so much!"
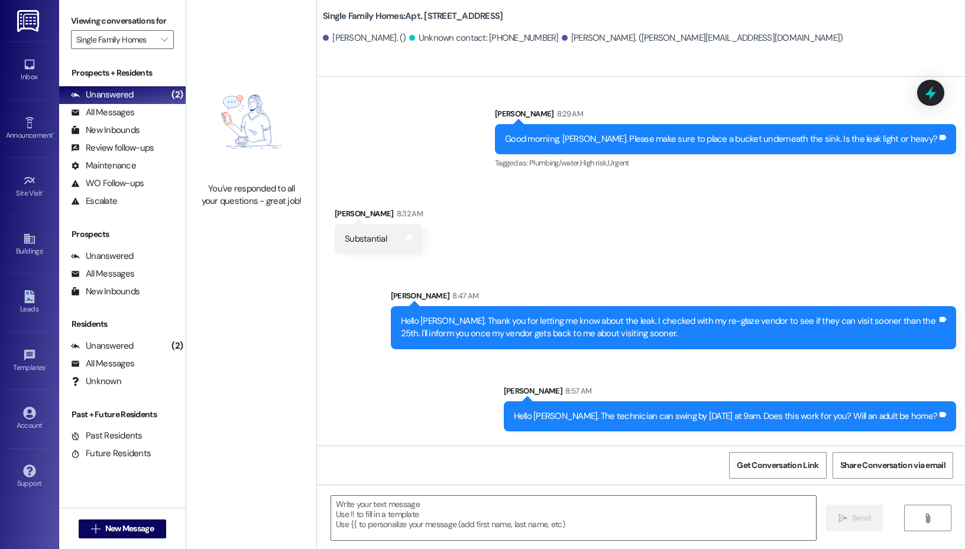
scroll to position [19153, 0]
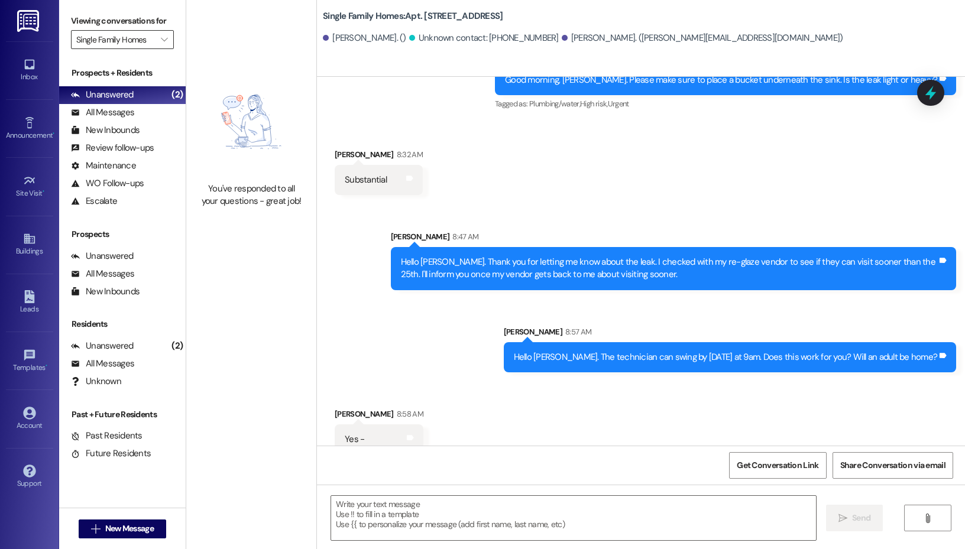
click at [147, 48] on input "Single Family Homes" at bounding box center [115, 39] width 79 height 19
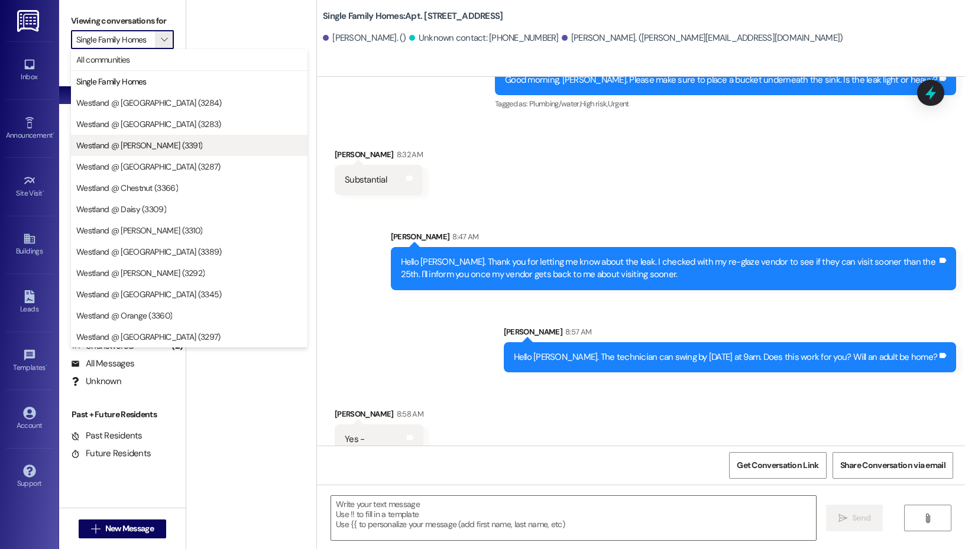
click at [170, 144] on span "Westland @ [PERSON_NAME] (3391)" at bounding box center [189, 146] width 226 height 12
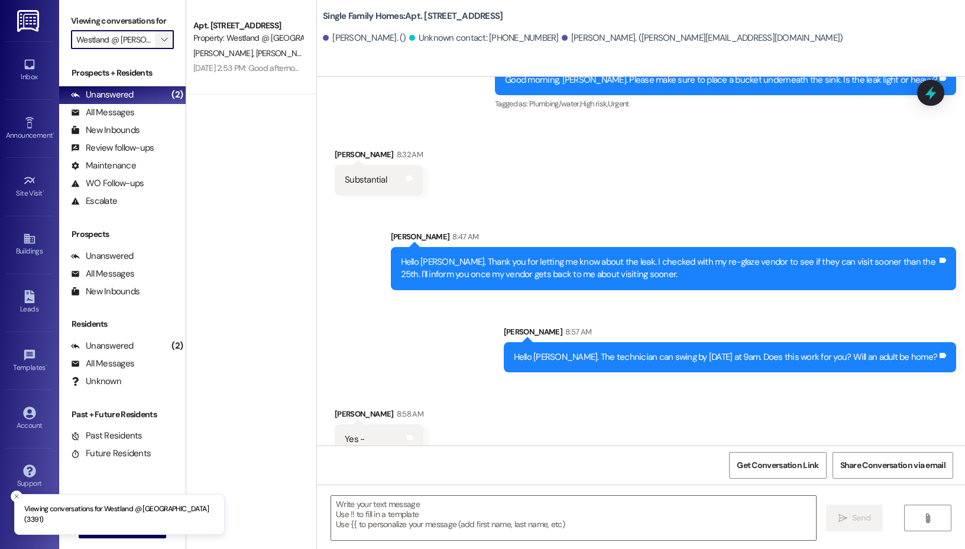
click at [158, 34] on span "" at bounding box center [163, 39] width 11 height 19
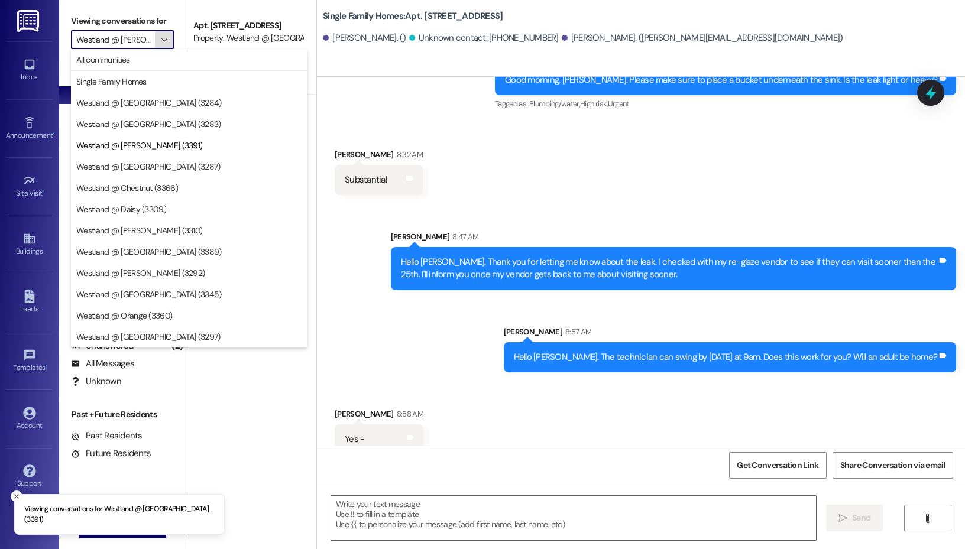
scroll to position [0, 7]
click at [161, 171] on span "Westland @ [GEOGRAPHIC_DATA] (3287)" at bounding box center [148, 167] width 144 height 12
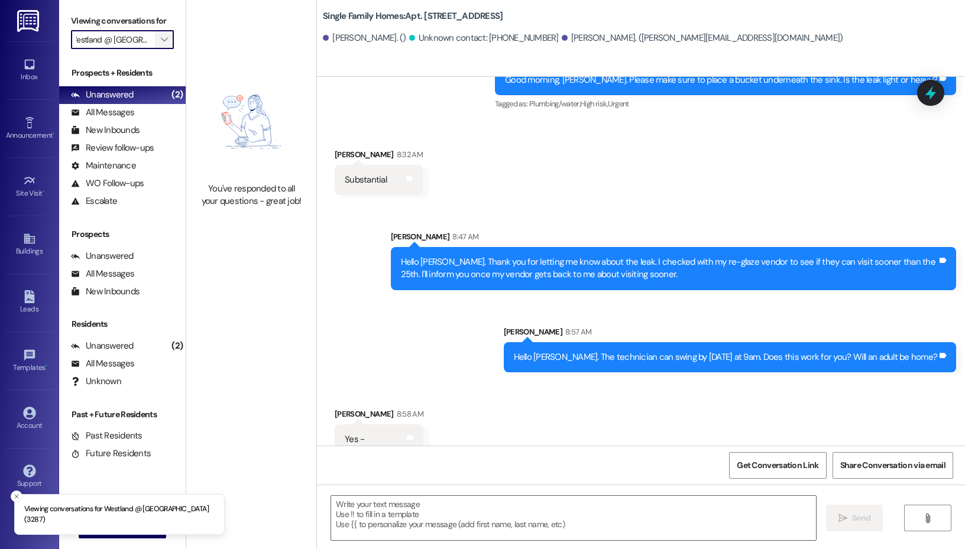
click at [166, 37] on icon "" at bounding box center [164, 39] width 7 height 9
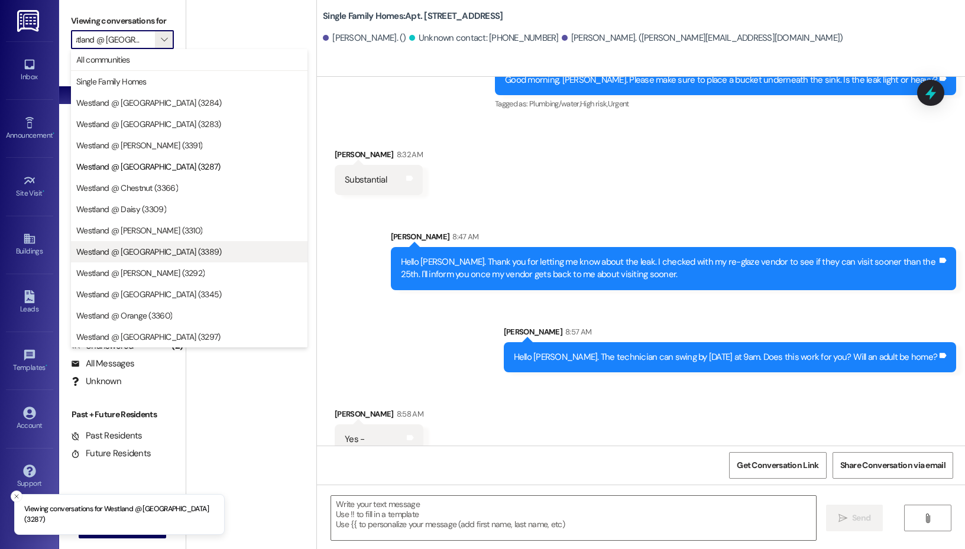
click at [137, 253] on span "Westland @ [GEOGRAPHIC_DATA] (3389)" at bounding box center [148, 252] width 145 height 12
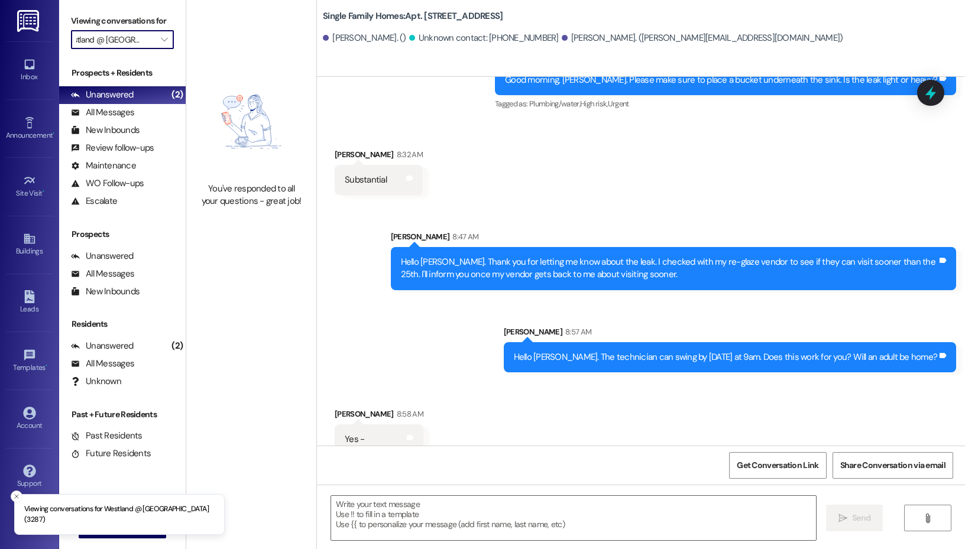
type input "Westland @ [GEOGRAPHIC_DATA] (3389)"
